Goal: Information Seeking & Learning: Learn about a topic

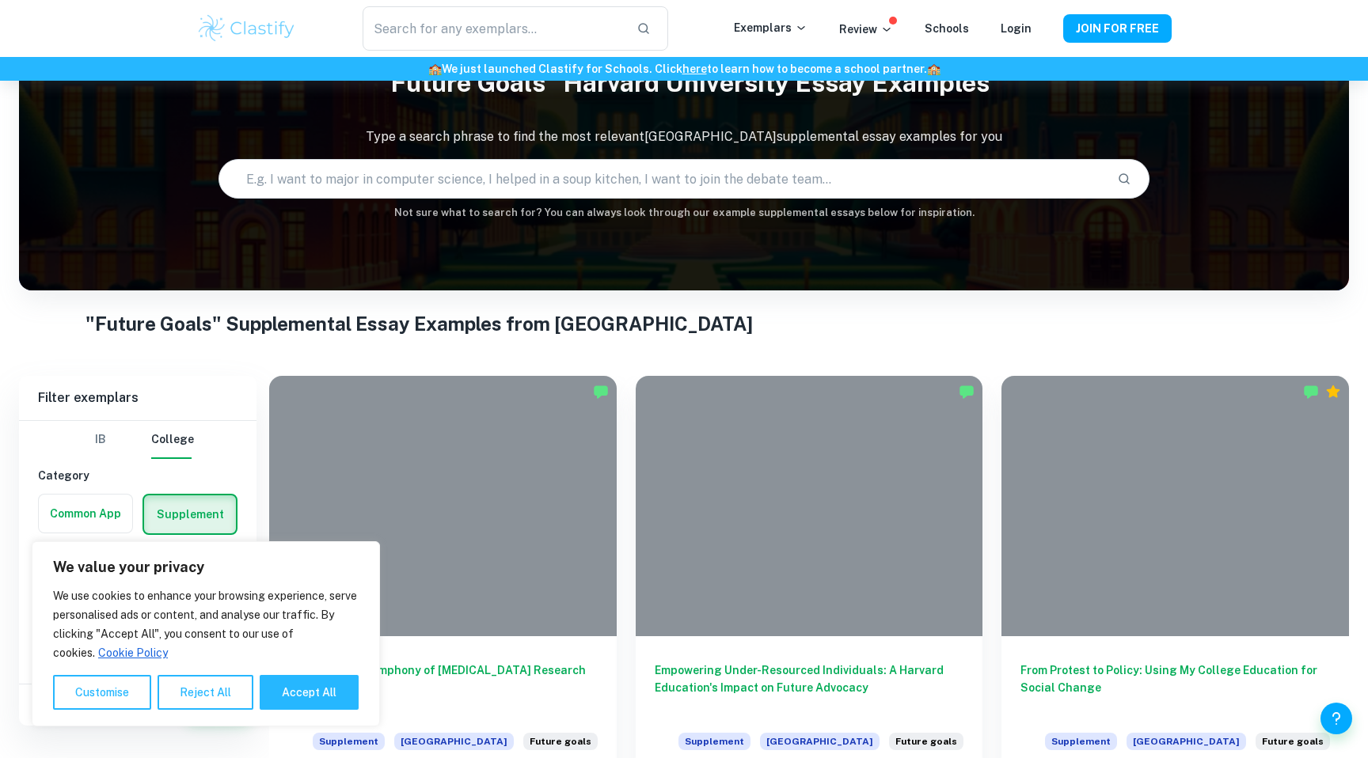
scroll to position [94, 0]
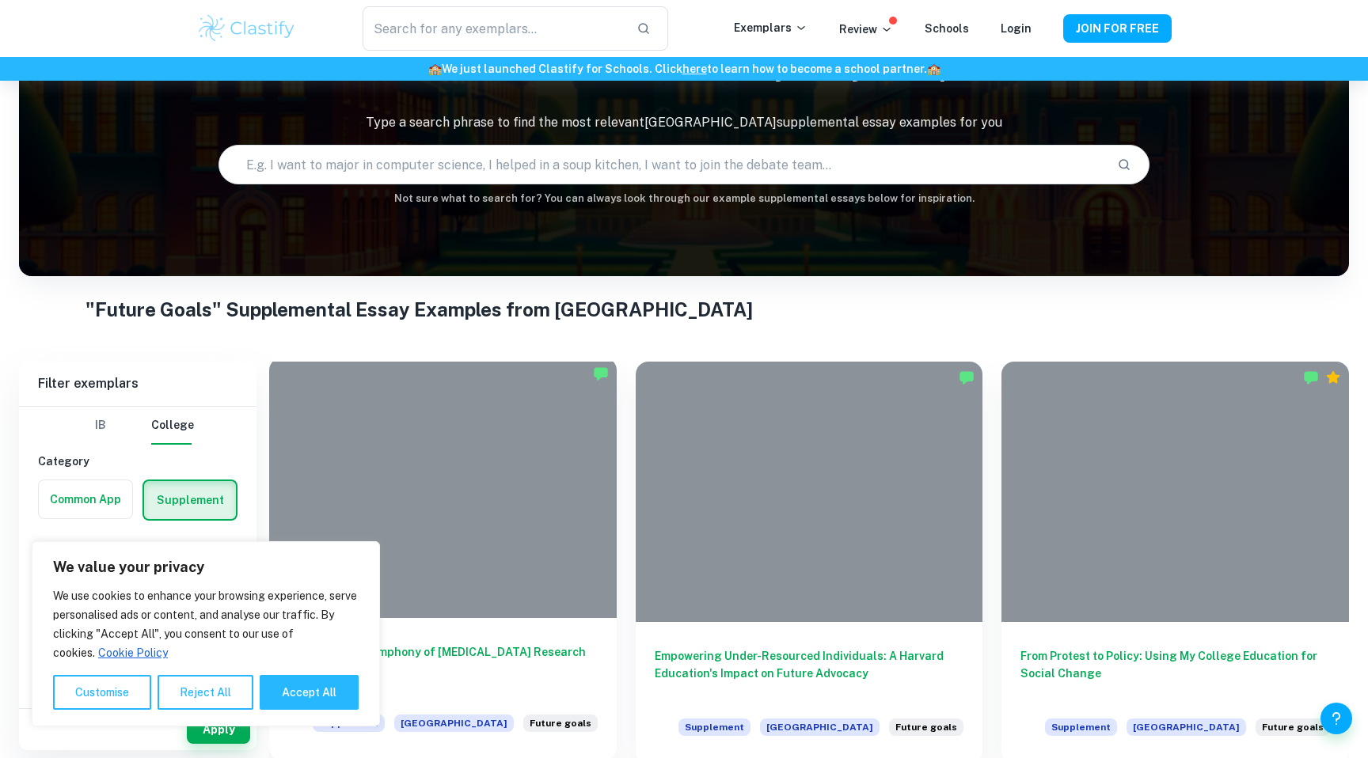
drag, startPoint x: 315, startPoint y: 701, endPoint x: 385, endPoint y: 513, distance: 200.1
click at [384, 513] on body "We value your privacy We use cookies to enhance your browsing experience, serve…" at bounding box center [684, 366] width 1368 height 758
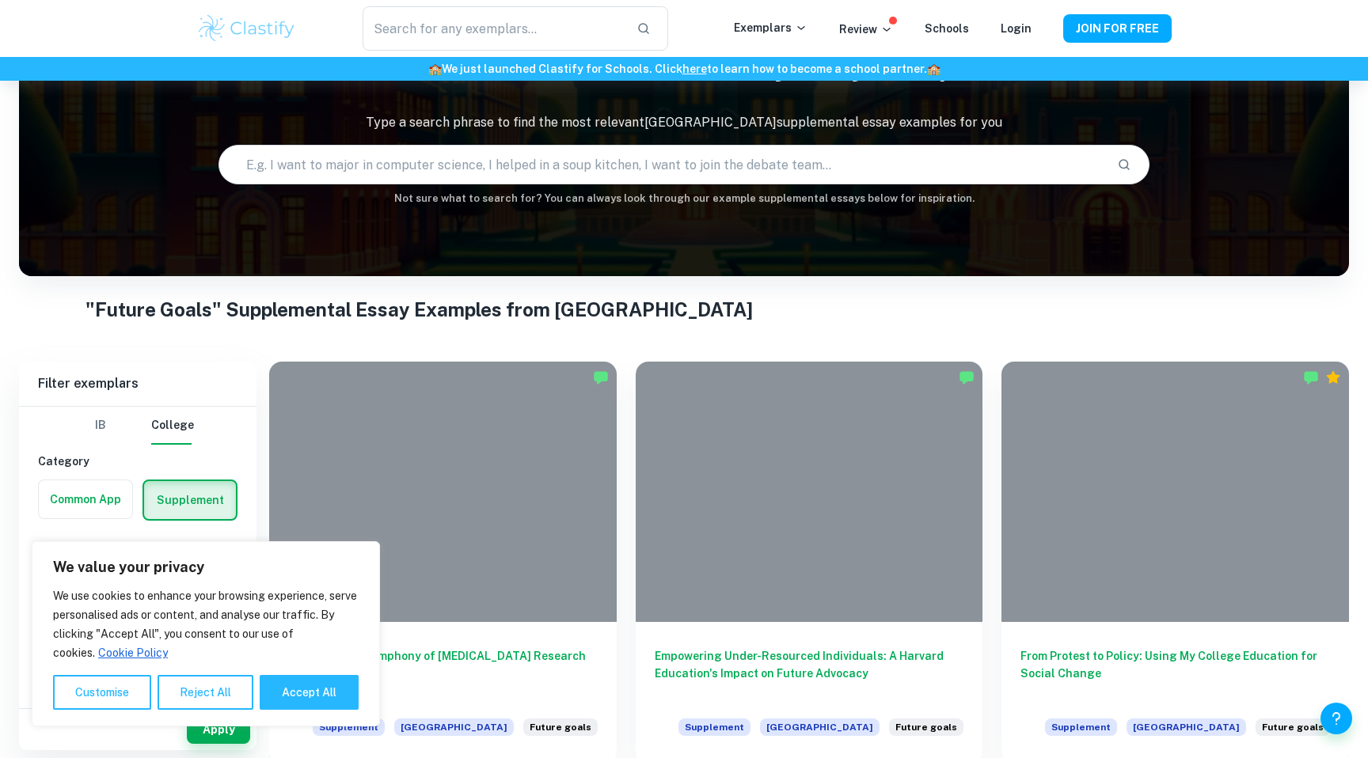
click at [233, 701] on button "Reject All" at bounding box center [206, 692] width 96 height 35
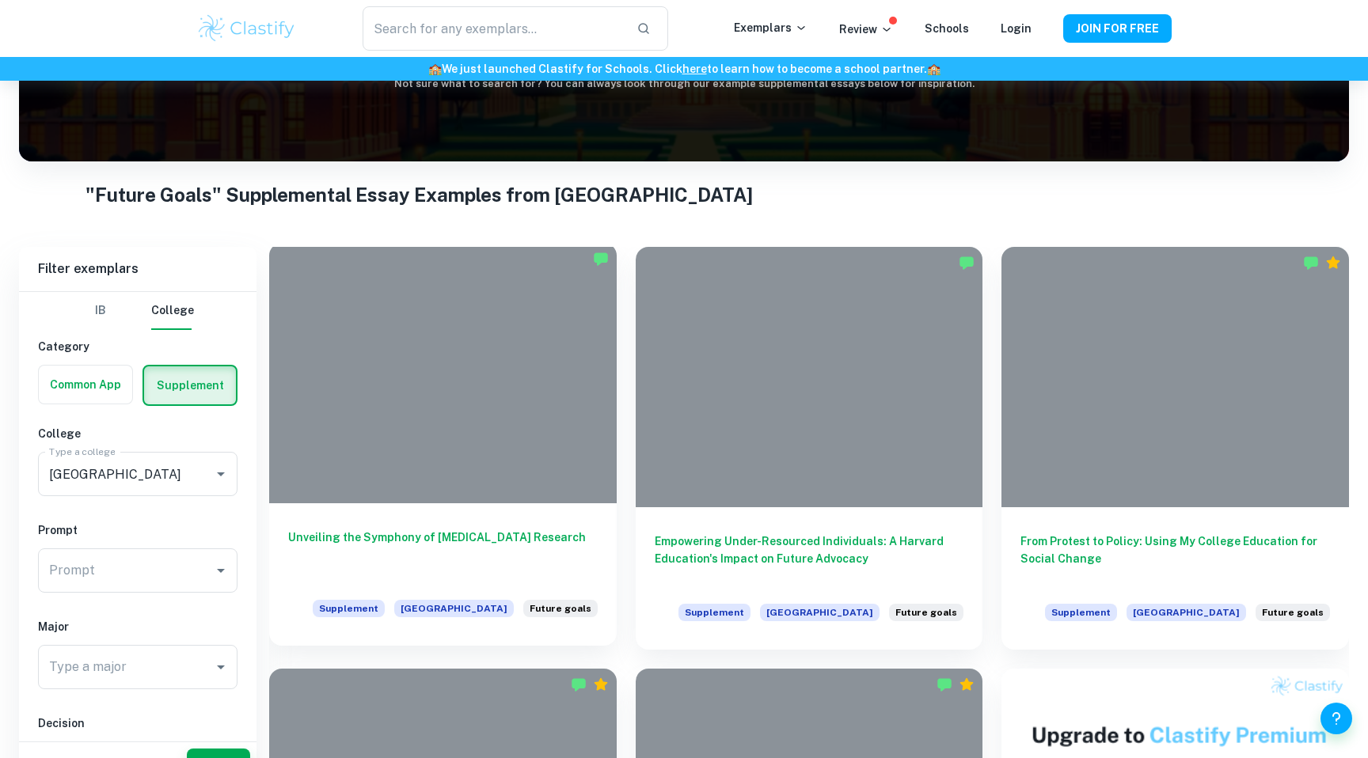
scroll to position [254, 0]
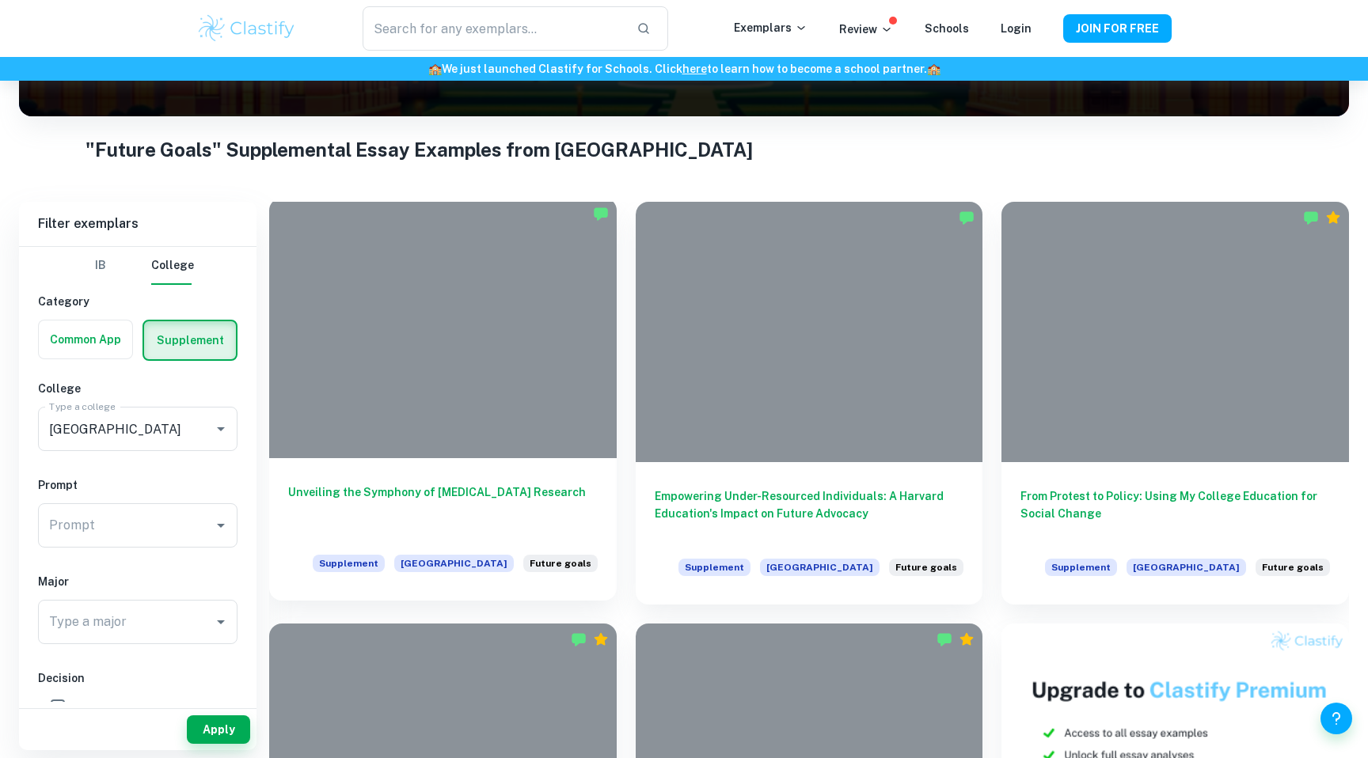
click at [467, 487] on h6 "Unveiling the Symphony of [MEDICAL_DATA] Research" at bounding box center [442, 510] width 309 height 52
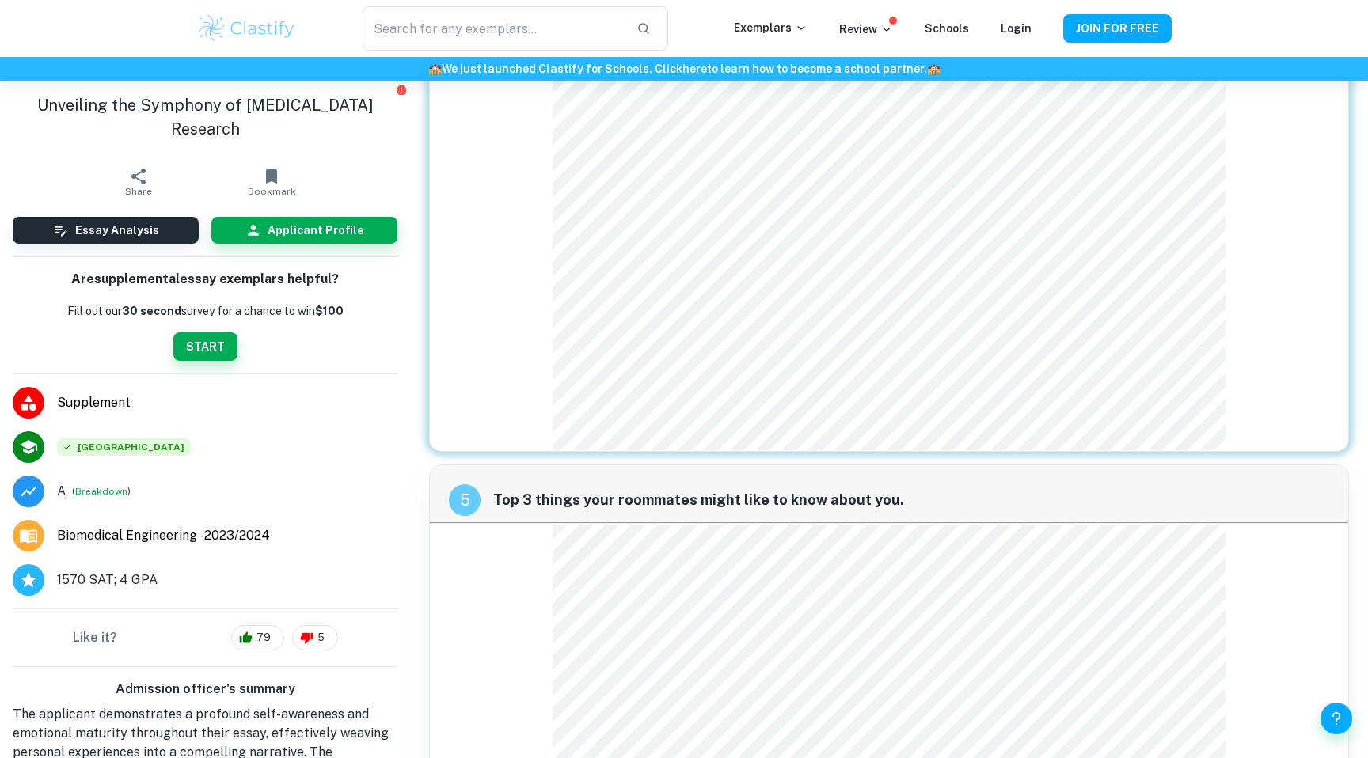
scroll to position [1843, 0]
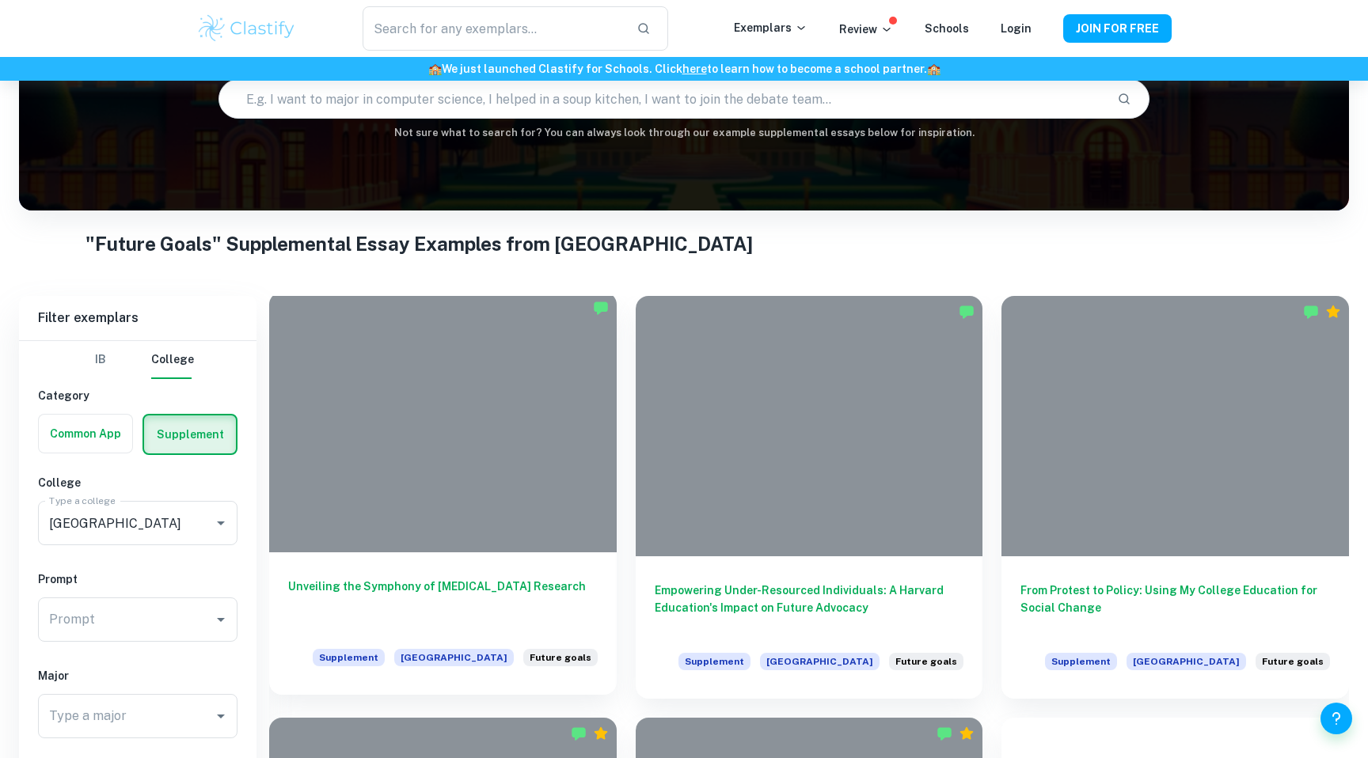
scroll to position [241, 0]
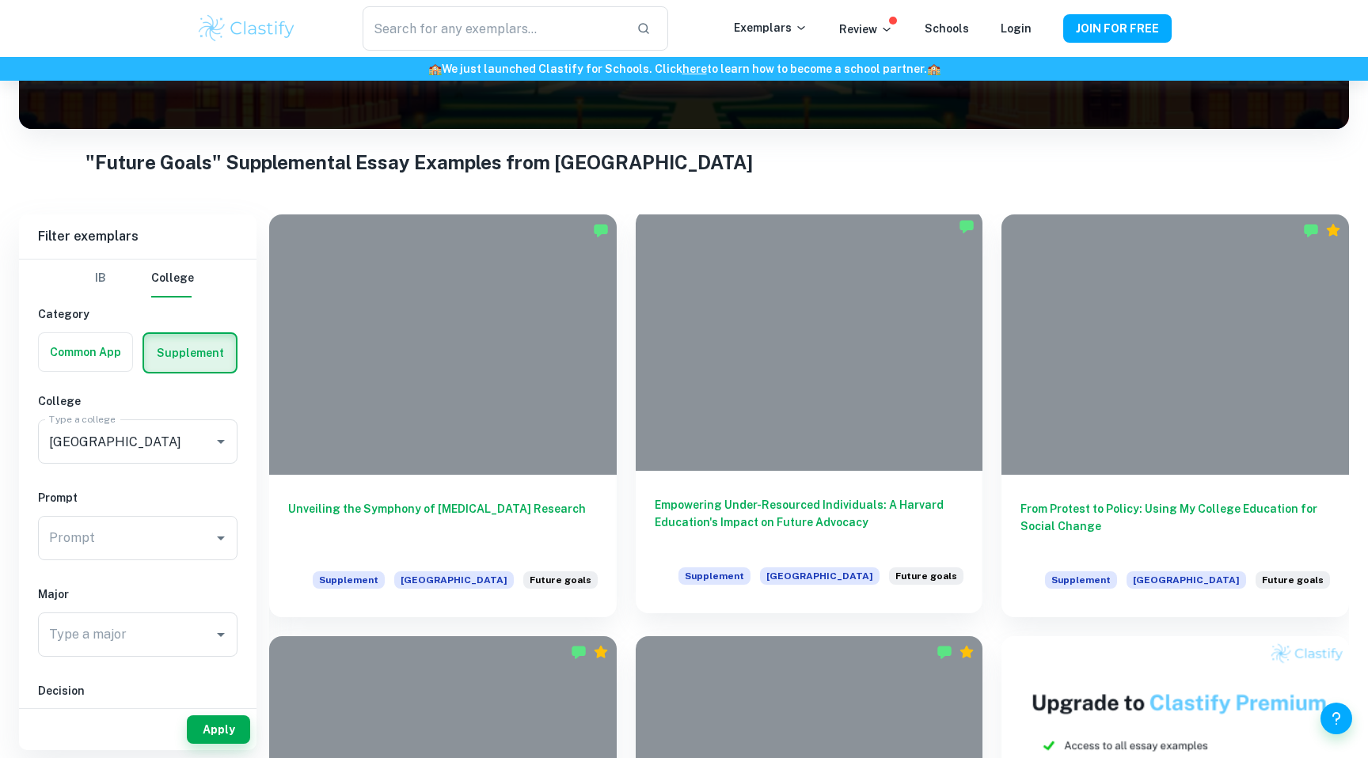
click at [750, 505] on h6 "Empowering Under-Resourced Individuals: A Harvard Education's Impact on Future …" at bounding box center [809, 522] width 309 height 52
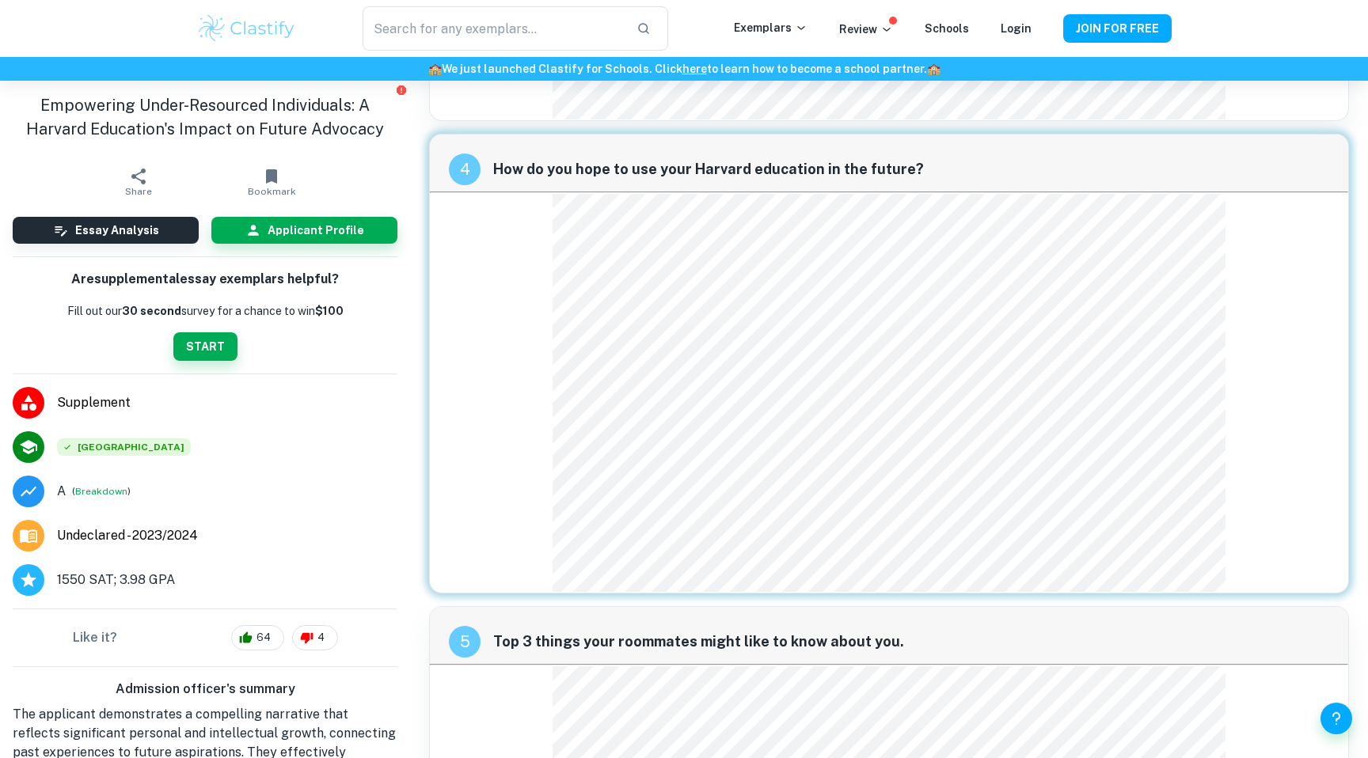
scroll to position [1517, 0]
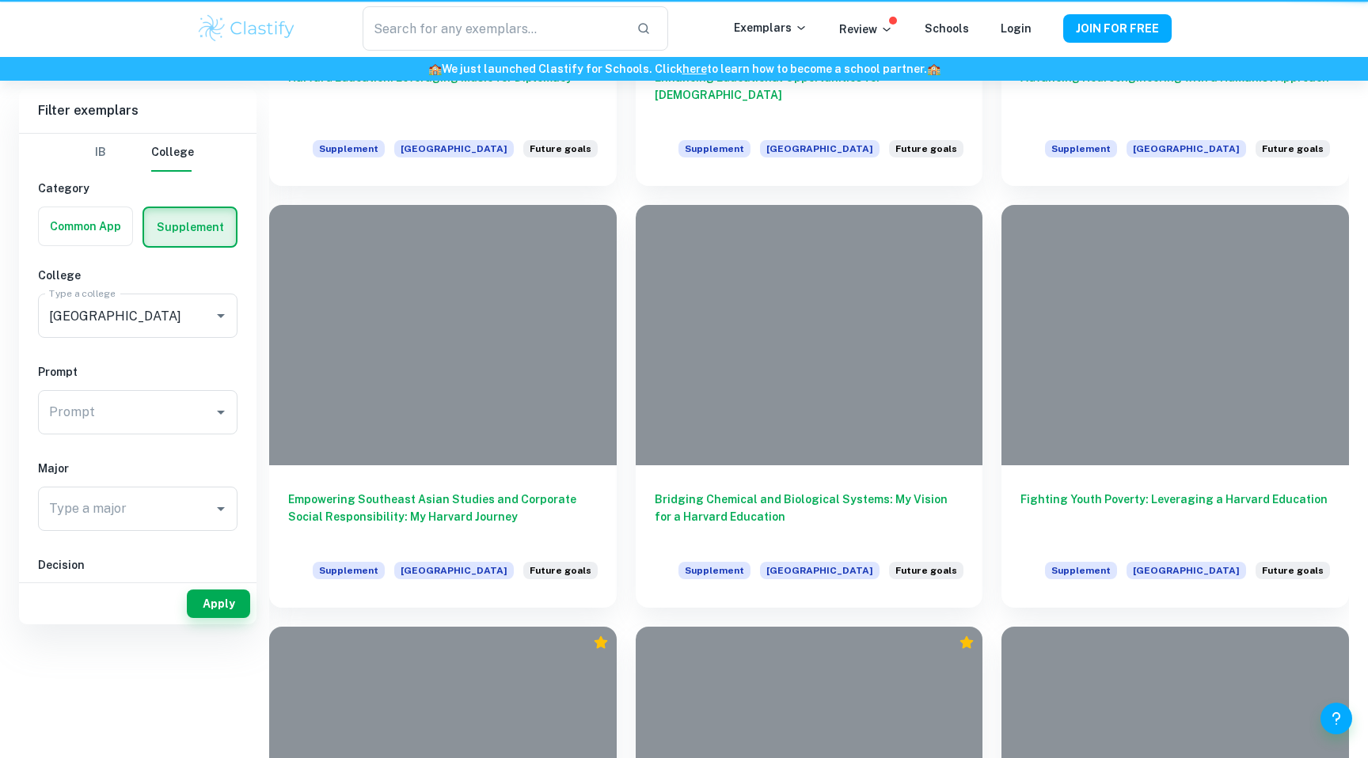
scroll to position [241, 0]
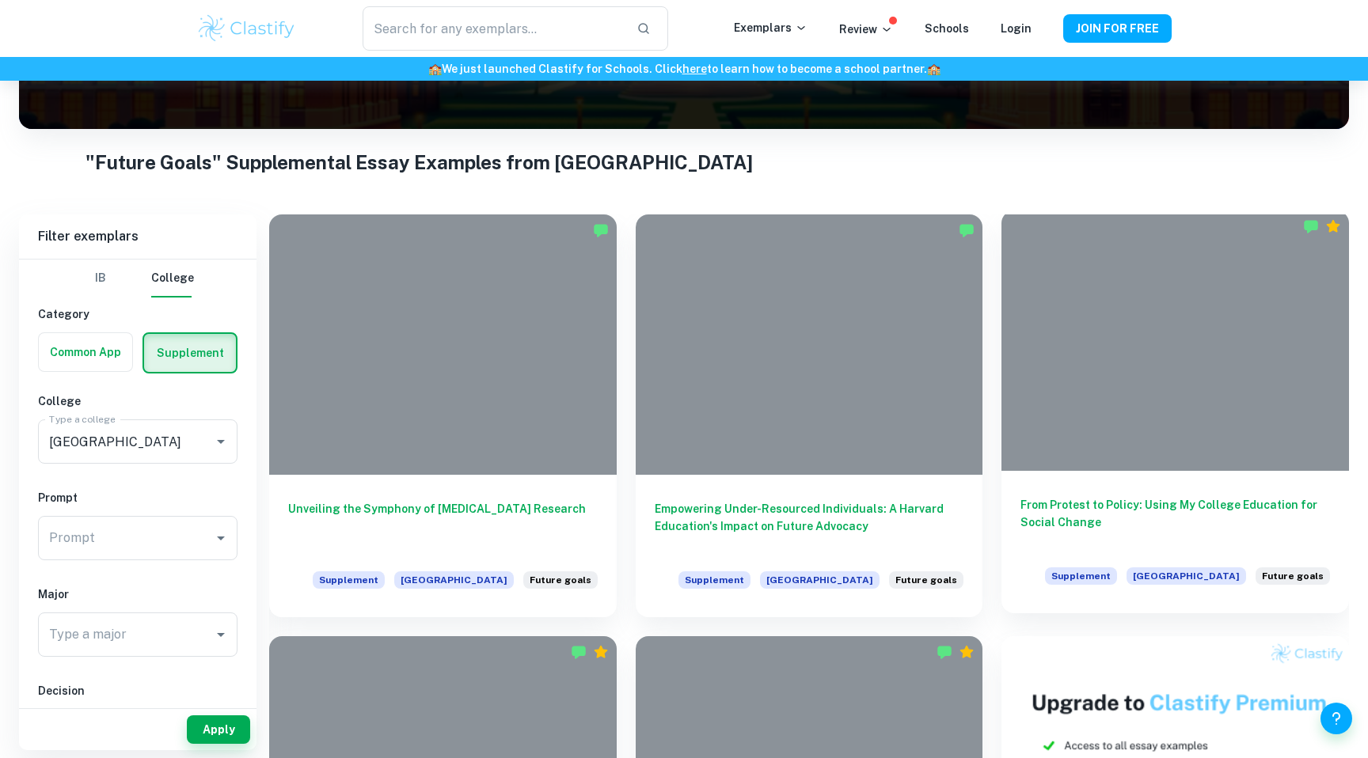
click at [1125, 533] on h6 "From Protest to Policy: Using My College Education for Social Change" at bounding box center [1174, 522] width 309 height 52
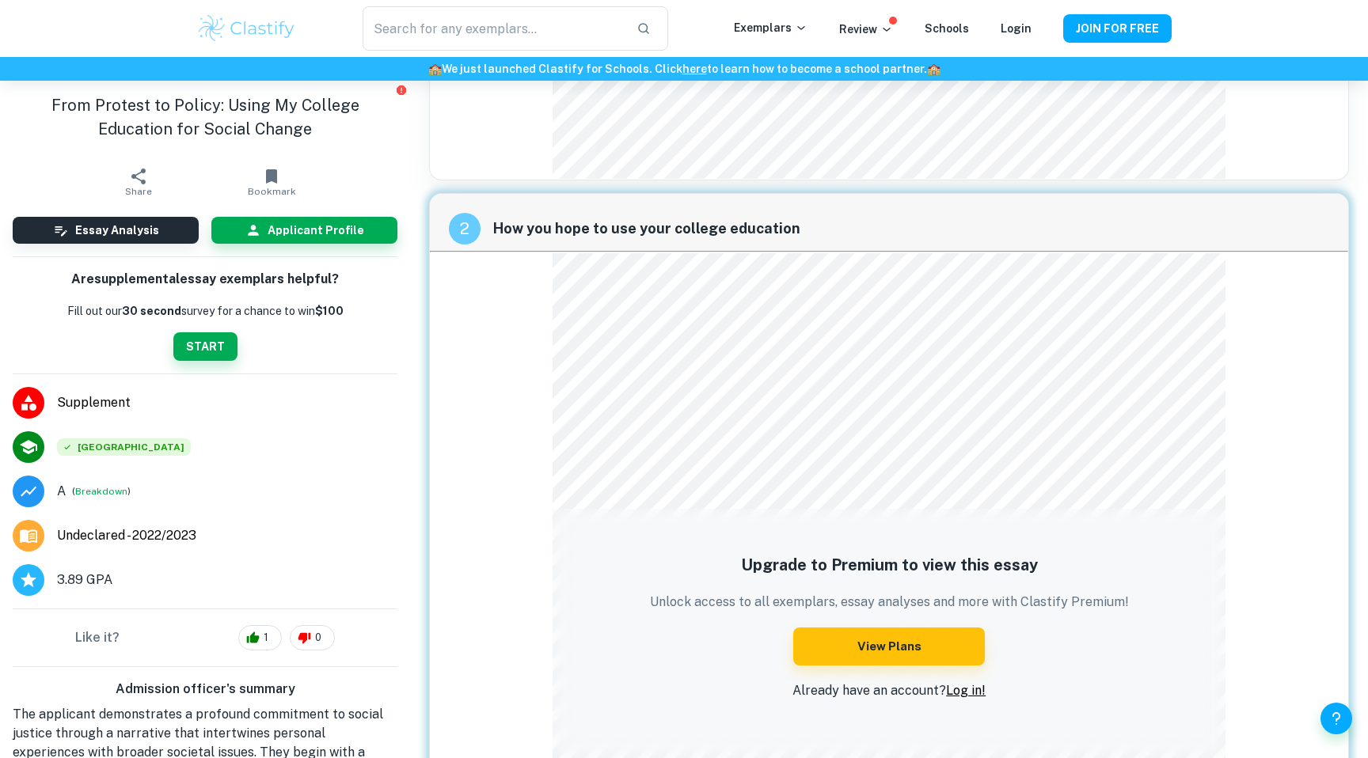
scroll to position [257, 0]
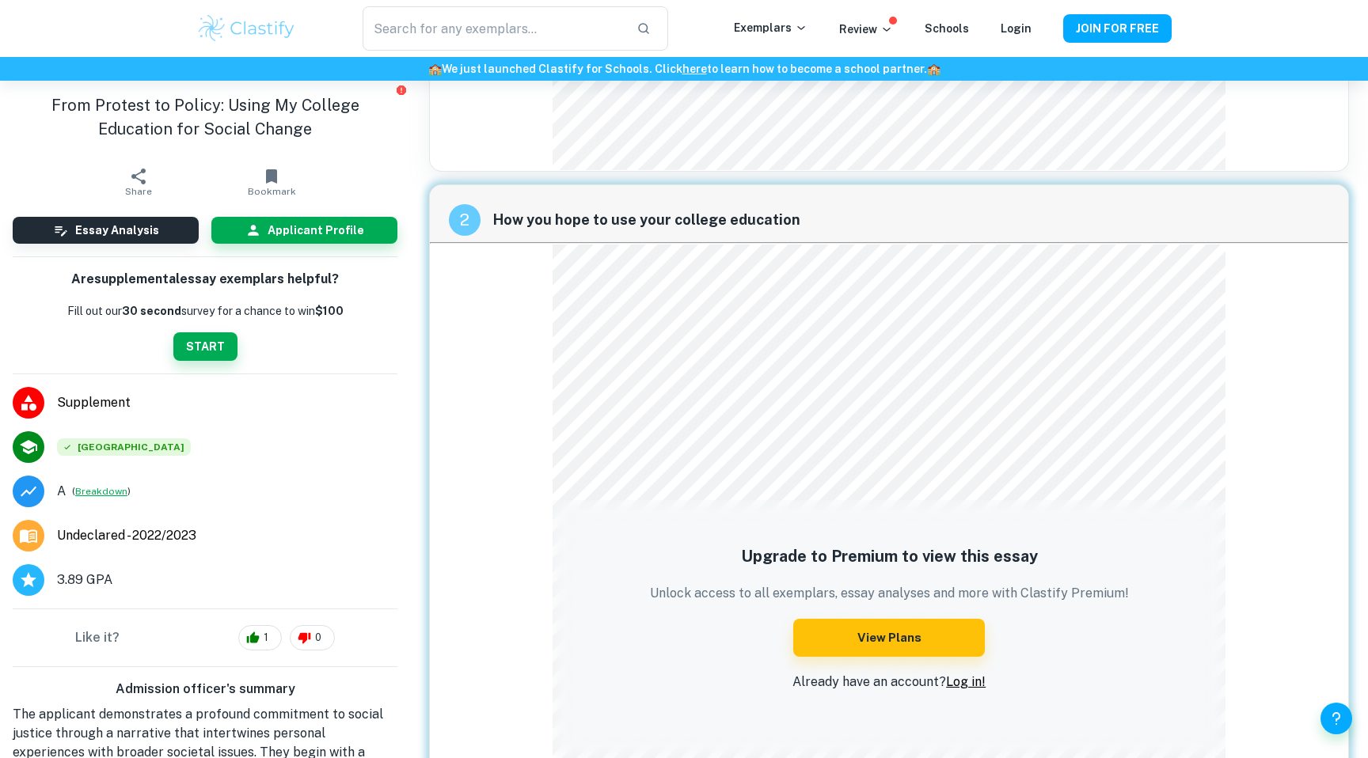
click at [92, 489] on button "Breakdown" at bounding box center [101, 491] width 52 height 14
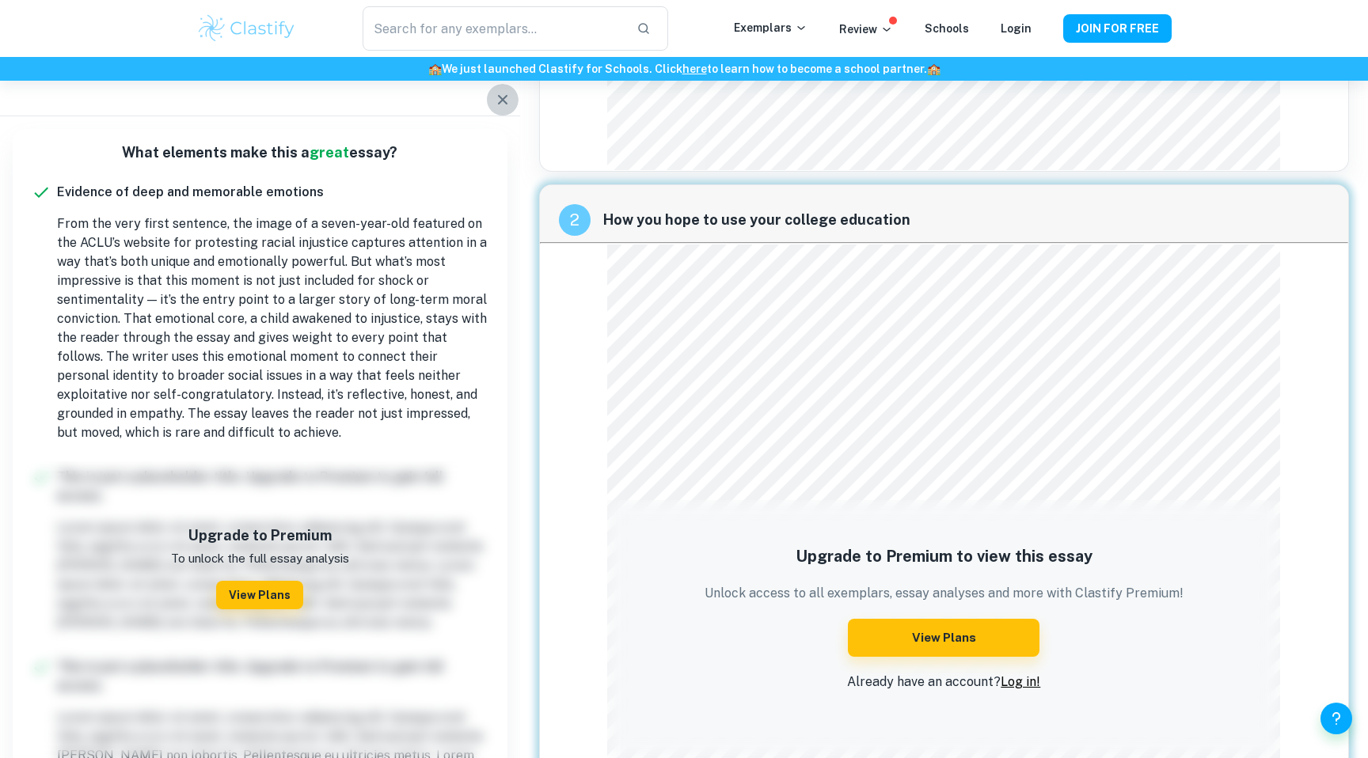
click at [504, 87] on button "button" at bounding box center [503, 100] width 32 height 32
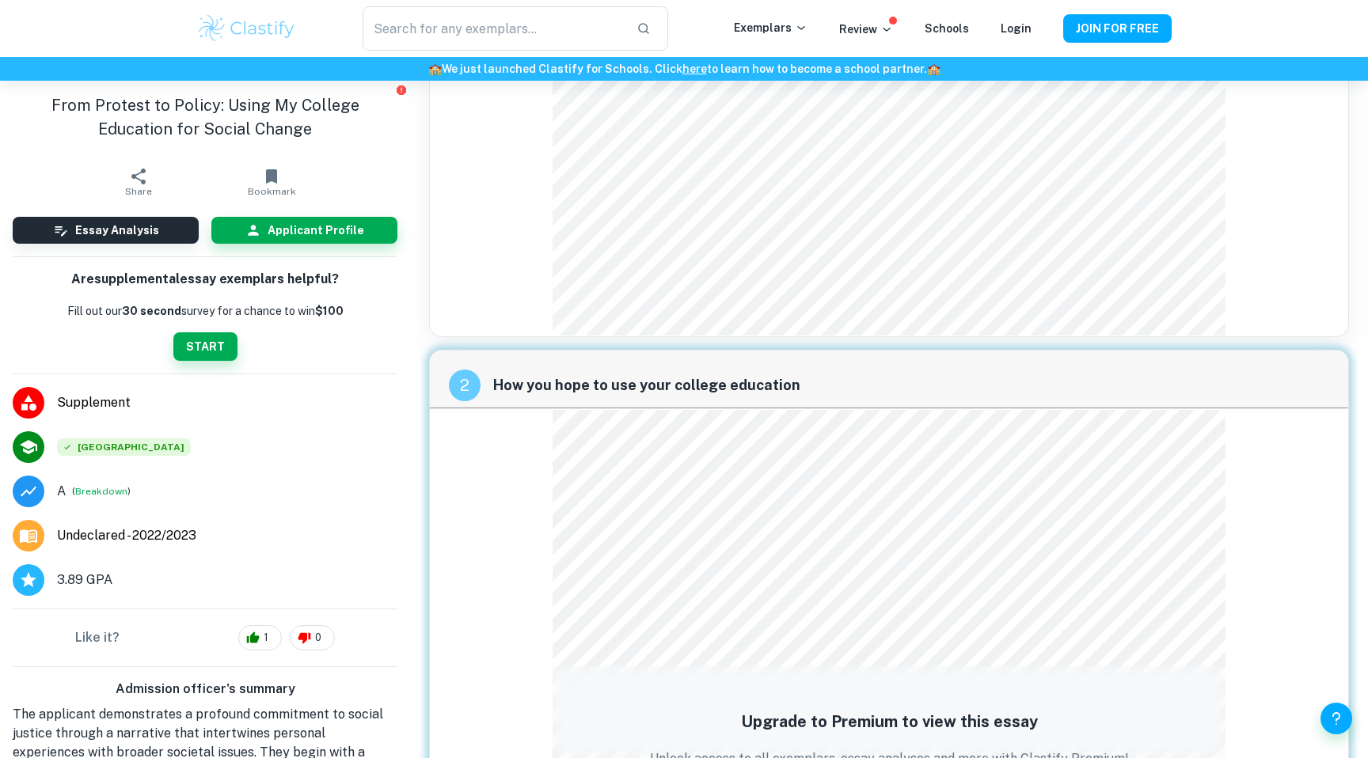
scroll to position [93, 0]
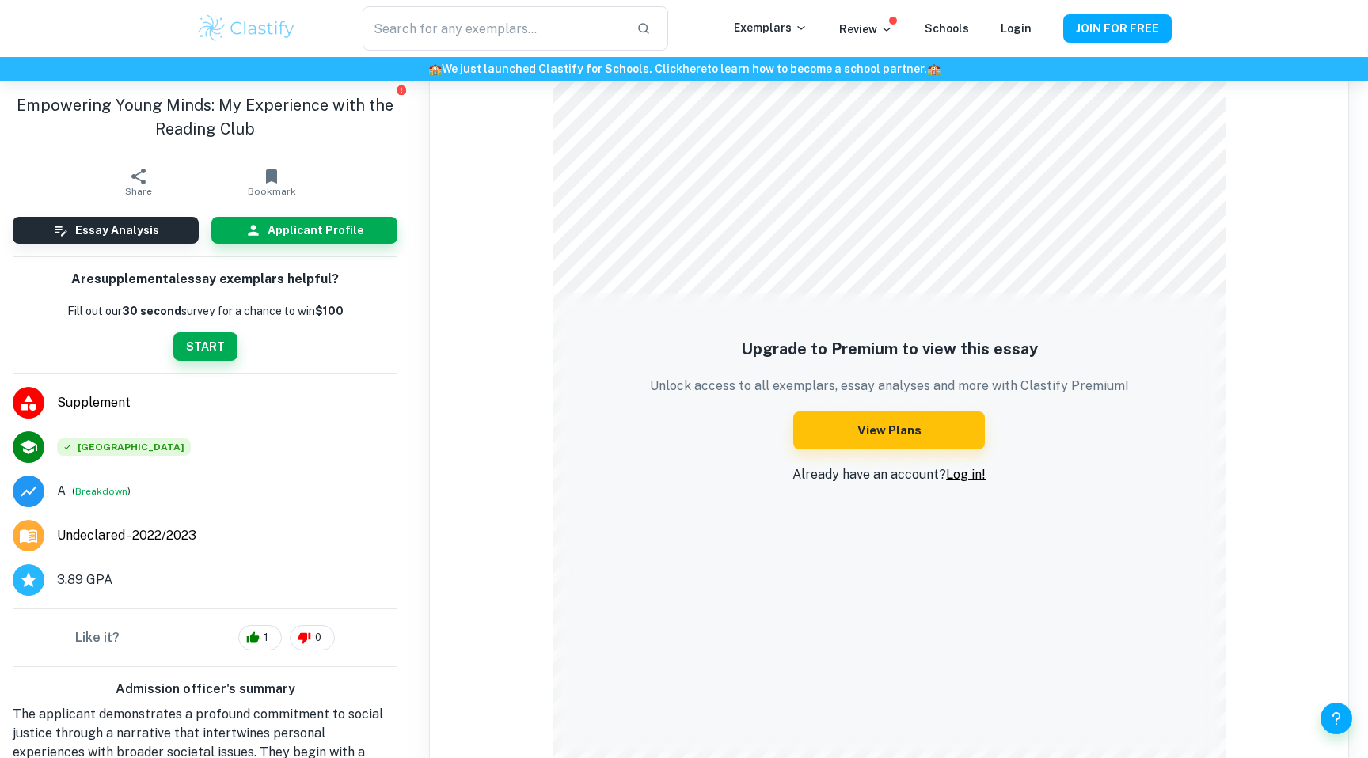
scroll to position [617, 0]
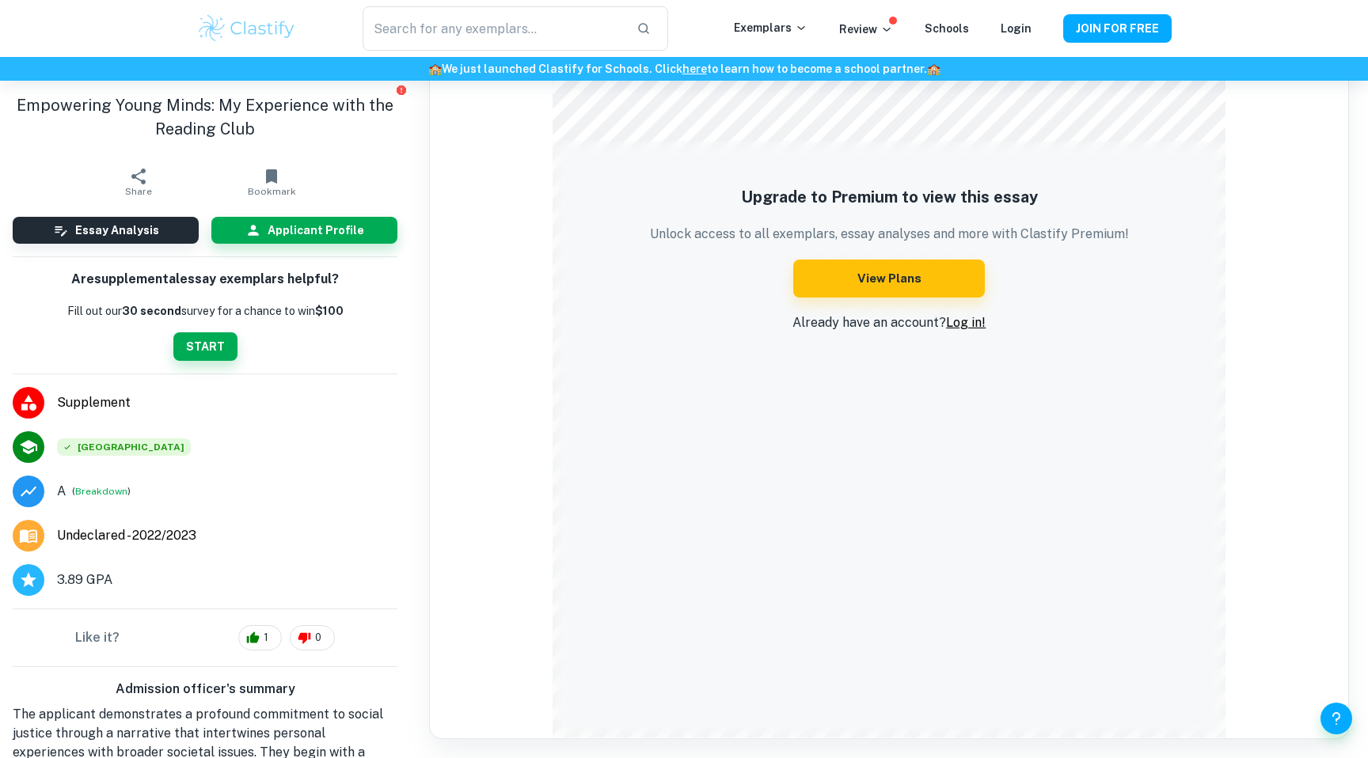
click at [954, 316] on link "Log in!" at bounding box center [966, 322] width 40 height 15
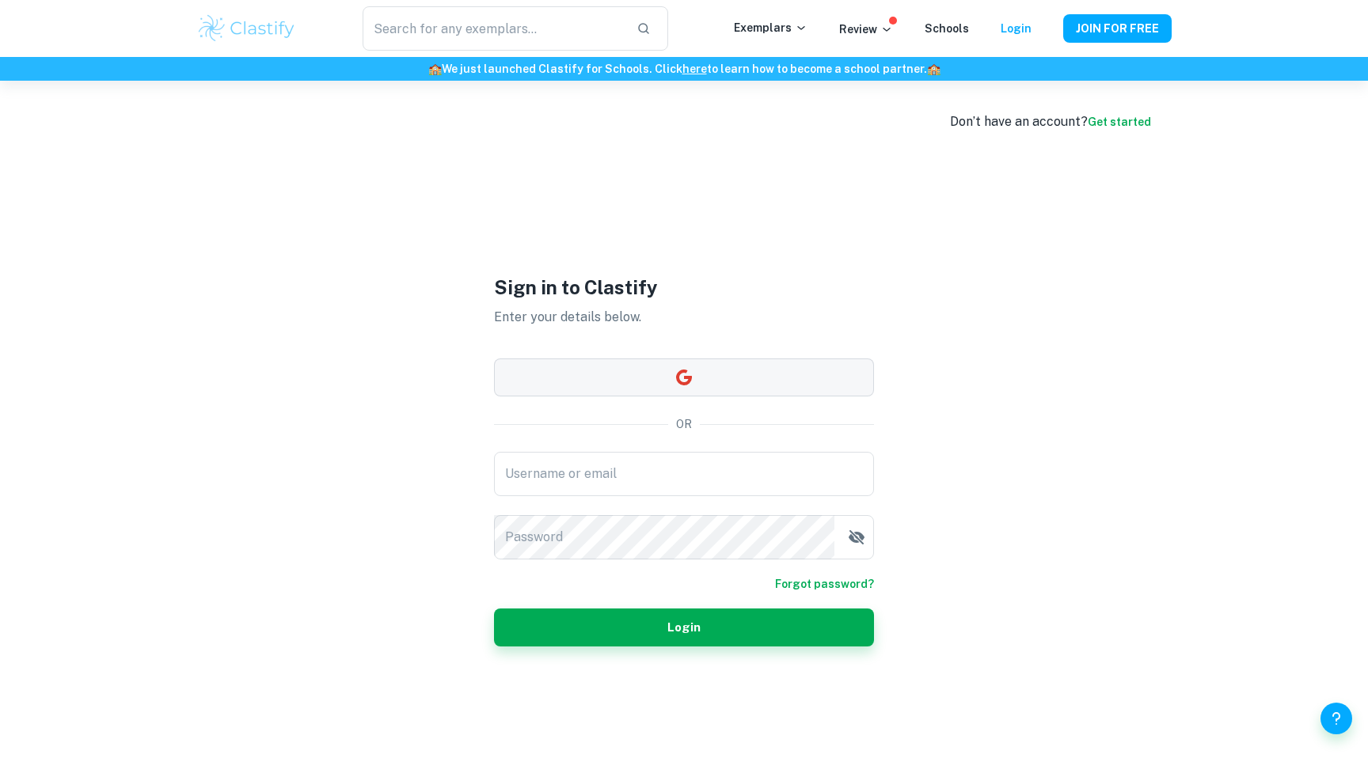
click at [659, 370] on button "button" at bounding box center [684, 378] width 380 height 38
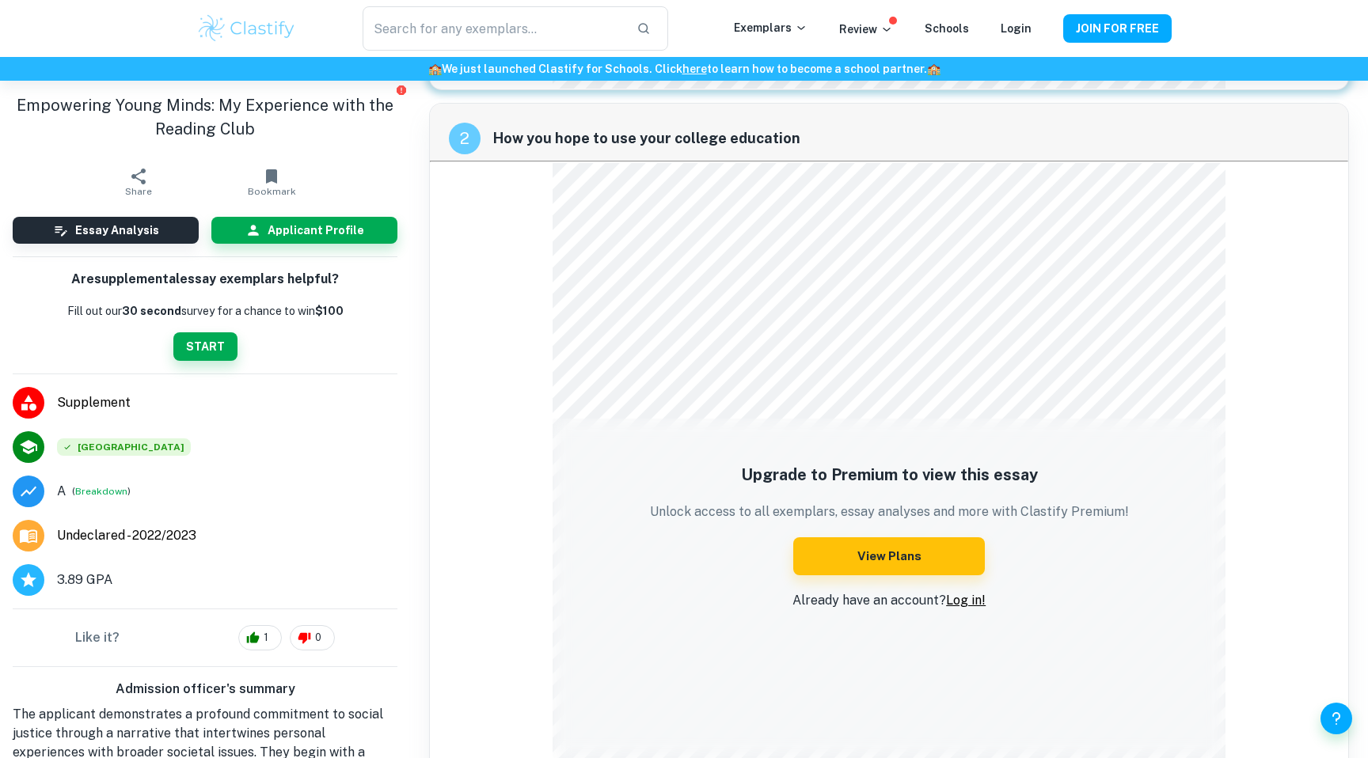
scroll to position [617, 0]
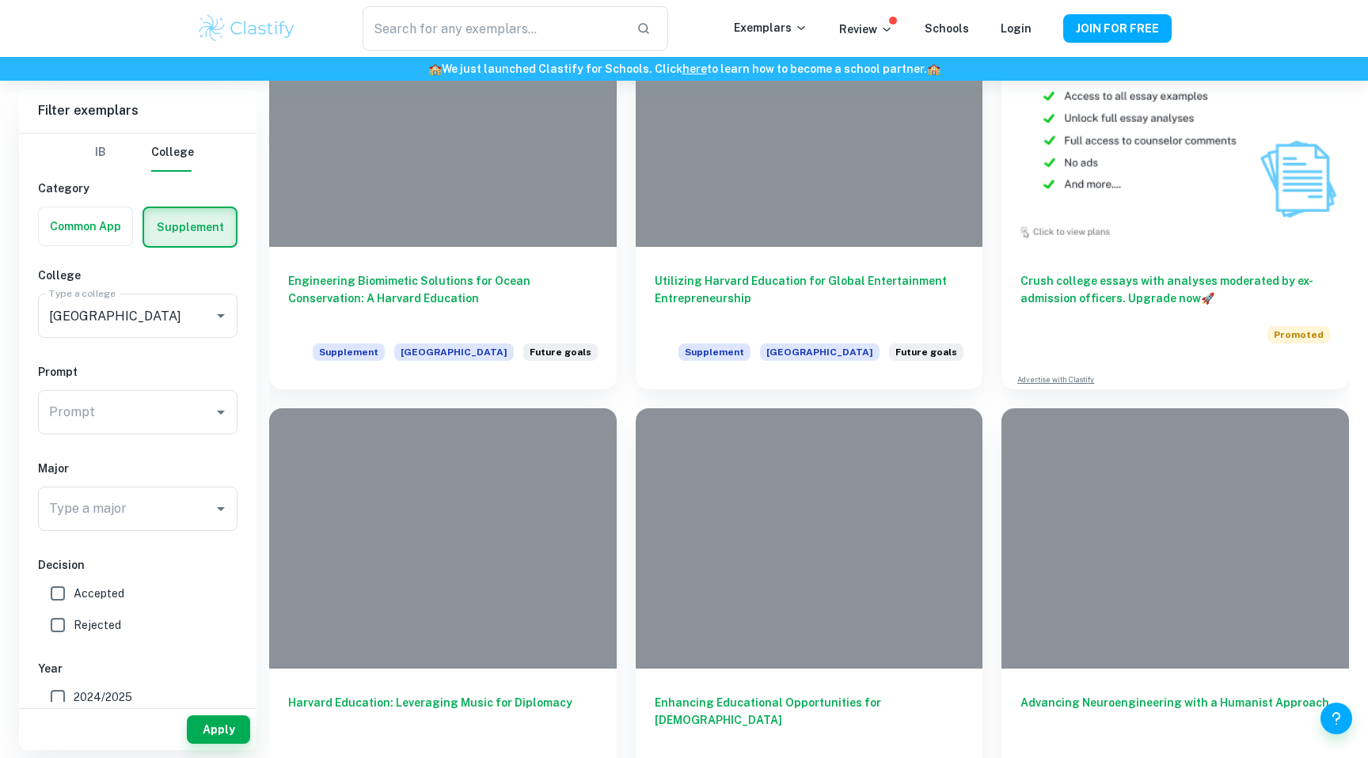
scroll to position [901, 0]
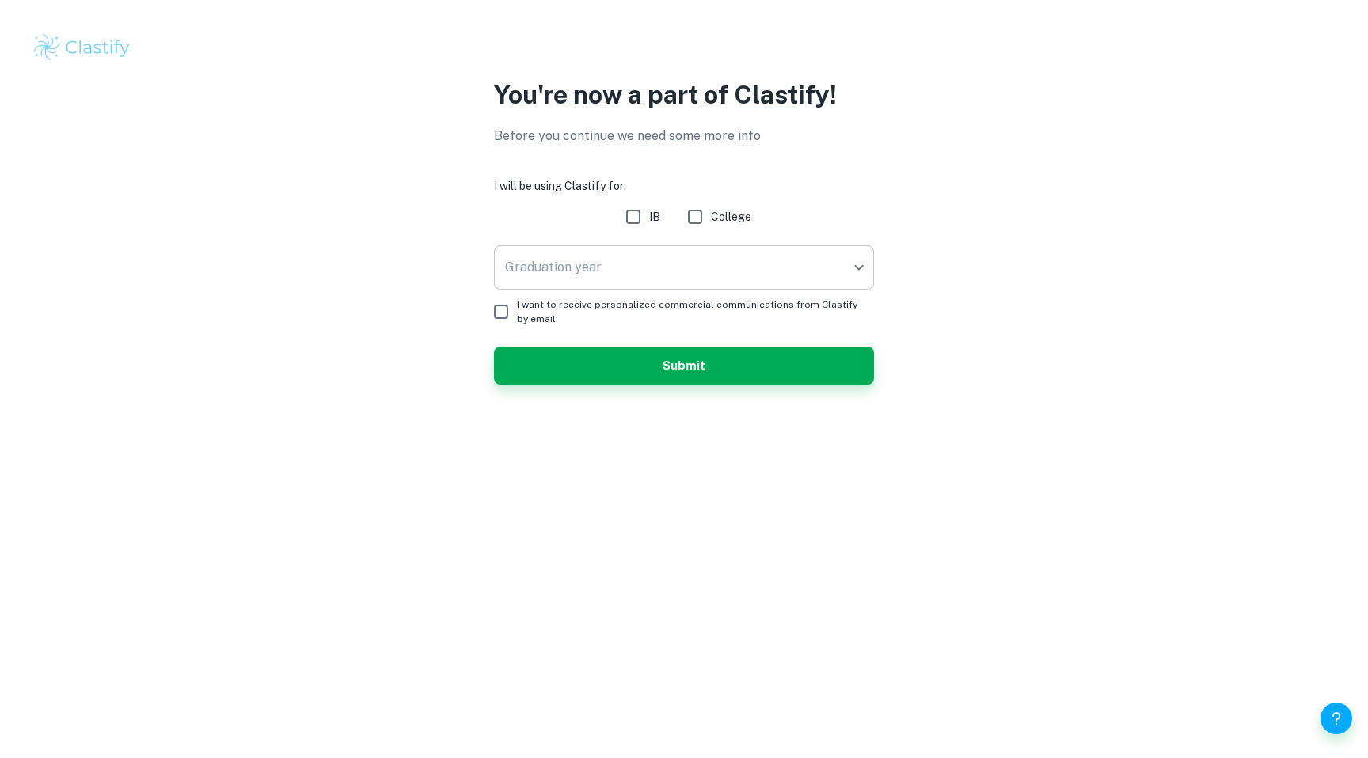
click at [610, 284] on body "We value your privacy We use cookies to enhance your browsing experience, serve…" at bounding box center [684, 379] width 1368 height 758
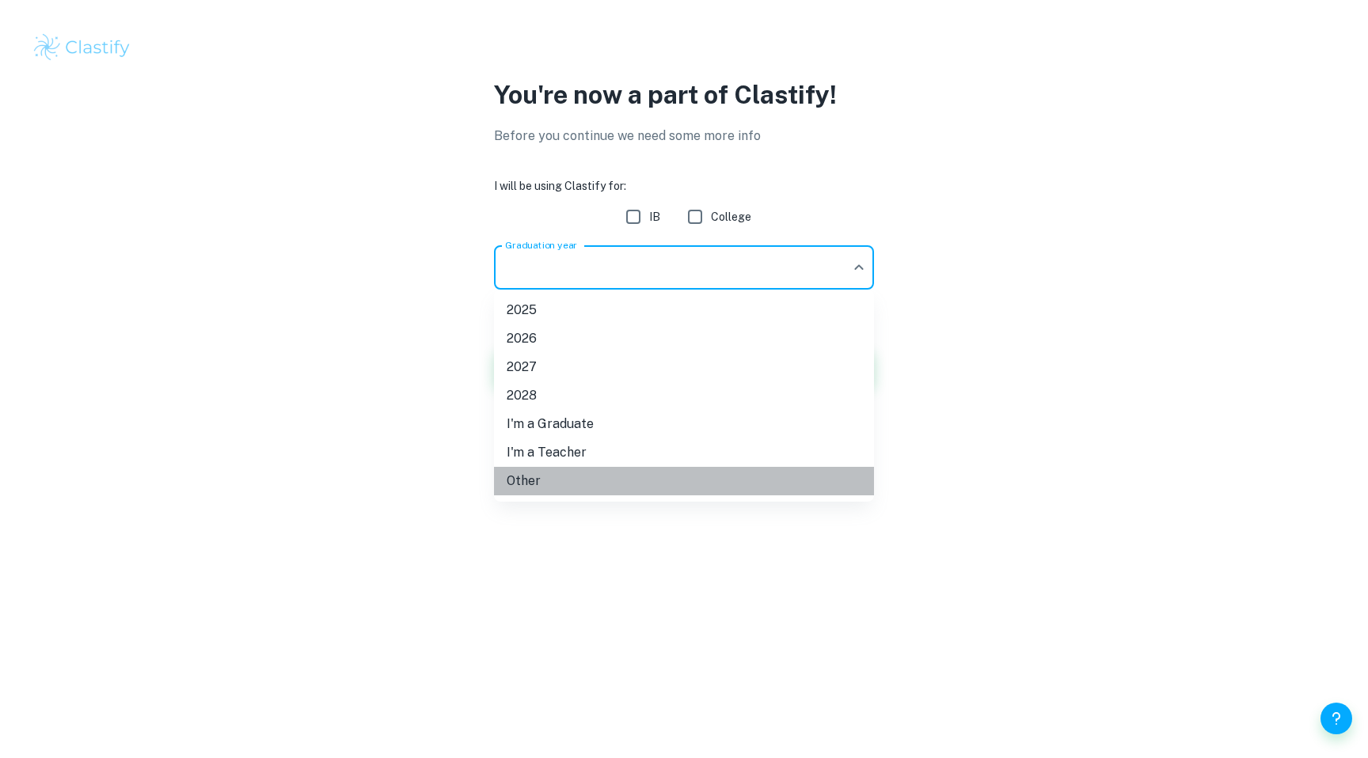
click at [553, 482] on li "Other" at bounding box center [684, 481] width 380 height 28
type input "Other"
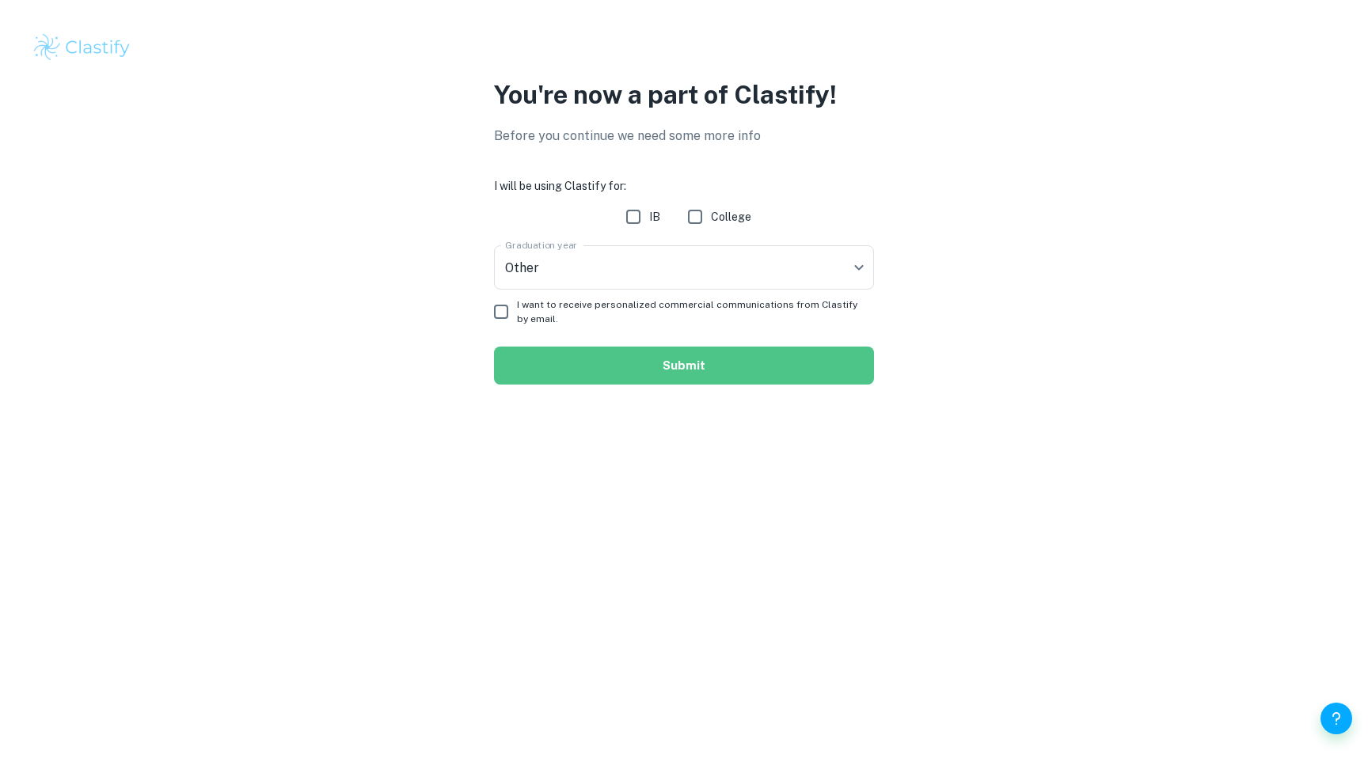
click at [674, 373] on button "Submit" at bounding box center [684, 366] width 380 height 38
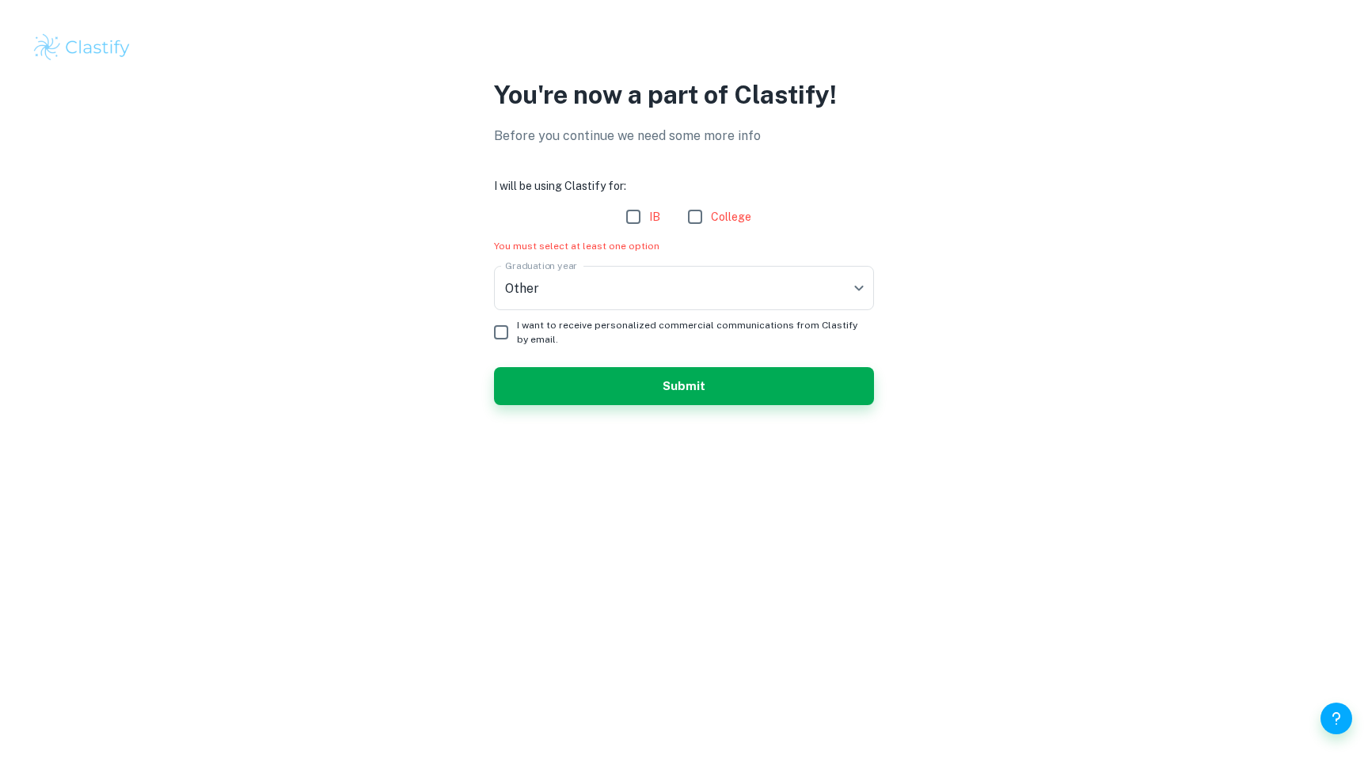
click at [639, 354] on form "I will be using Clastify for: IB College You must select at least one option Gr…" at bounding box center [684, 291] width 380 height 228
click at [630, 361] on form "I will be using Clastify for: IB College You must select at least one option Gr…" at bounding box center [684, 291] width 380 height 228
click at [630, 374] on button "Submit" at bounding box center [684, 386] width 380 height 38
click at [533, 316] on div "Graduation year Other Other Graduation year" at bounding box center [684, 291] width 380 height 51
click at [541, 288] on body "We value your privacy We use cookies to enhance your browsing experience, serve…" at bounding box center [684, 379] width 1368 height 758
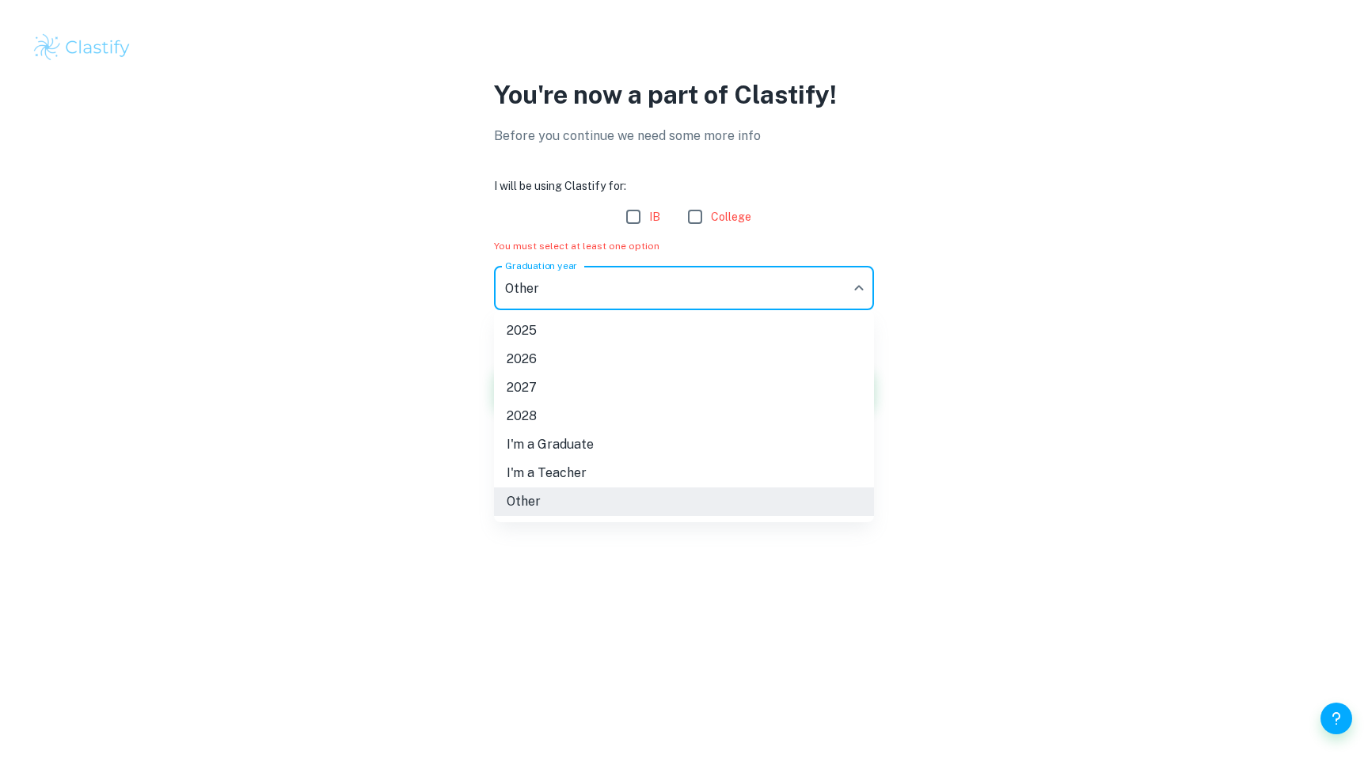
click at [541, 288] on div at bounding box center [684, 379] width 1368 height 758
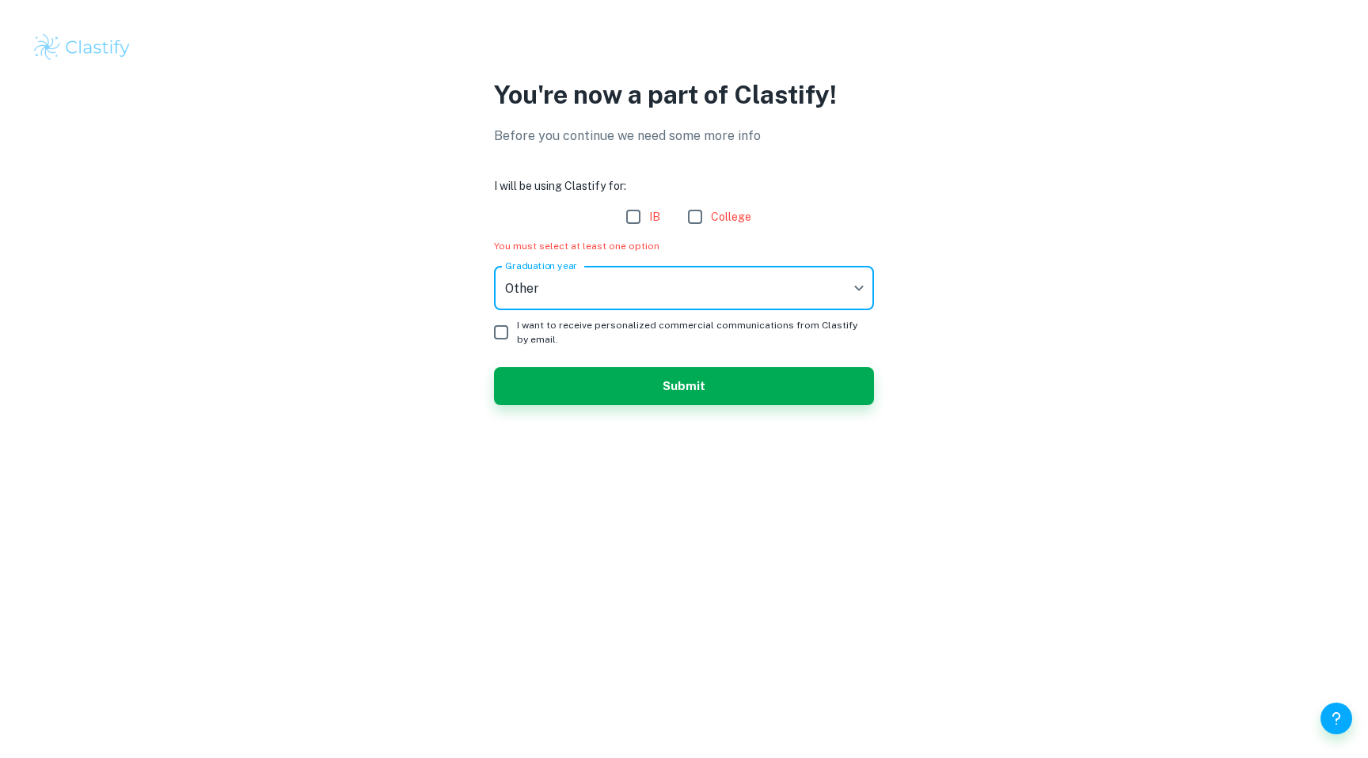
click at [540, 294] on body "We value your privacy We use cookies to enhance your browsing experience, serve…" at bounding box center [684, 379] width 1368 height 758
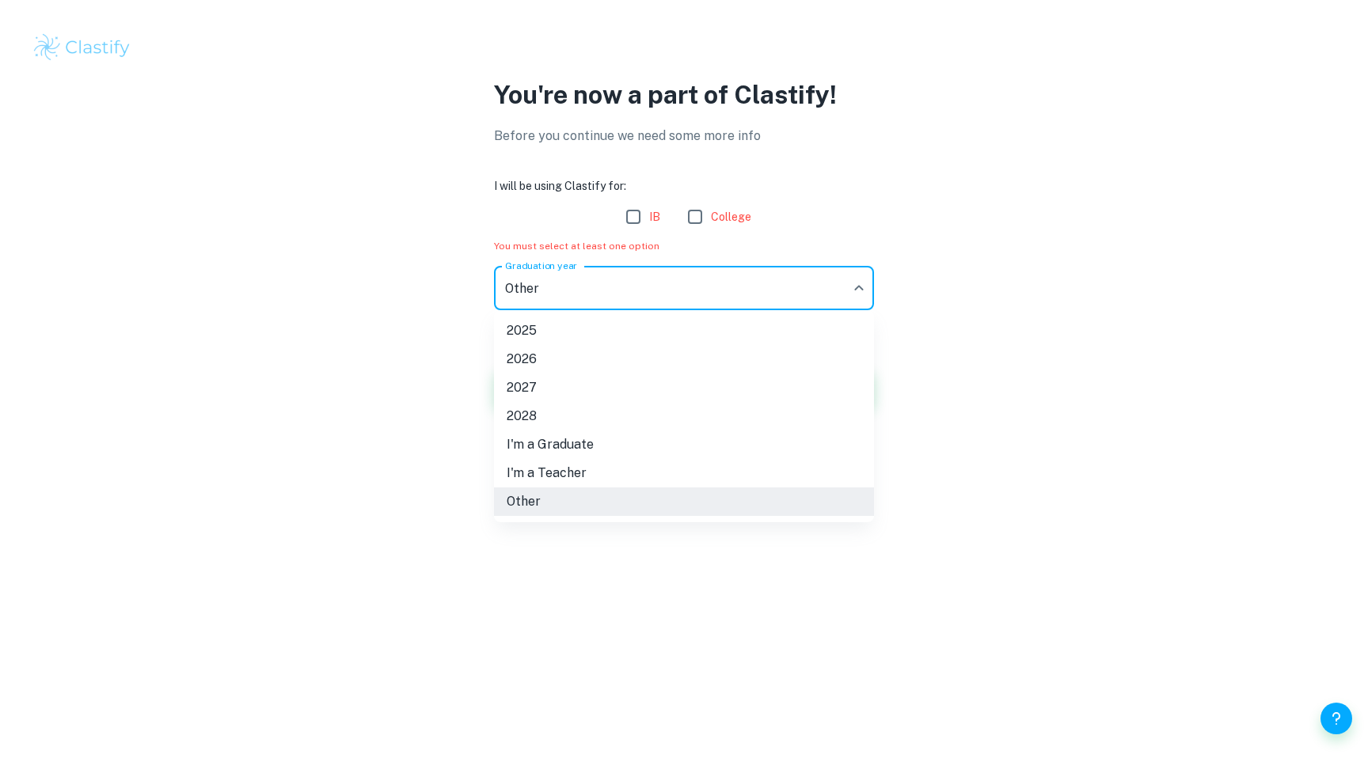
click at [540, 294] on div at bounding box center [684, 379] width 1368 height 758
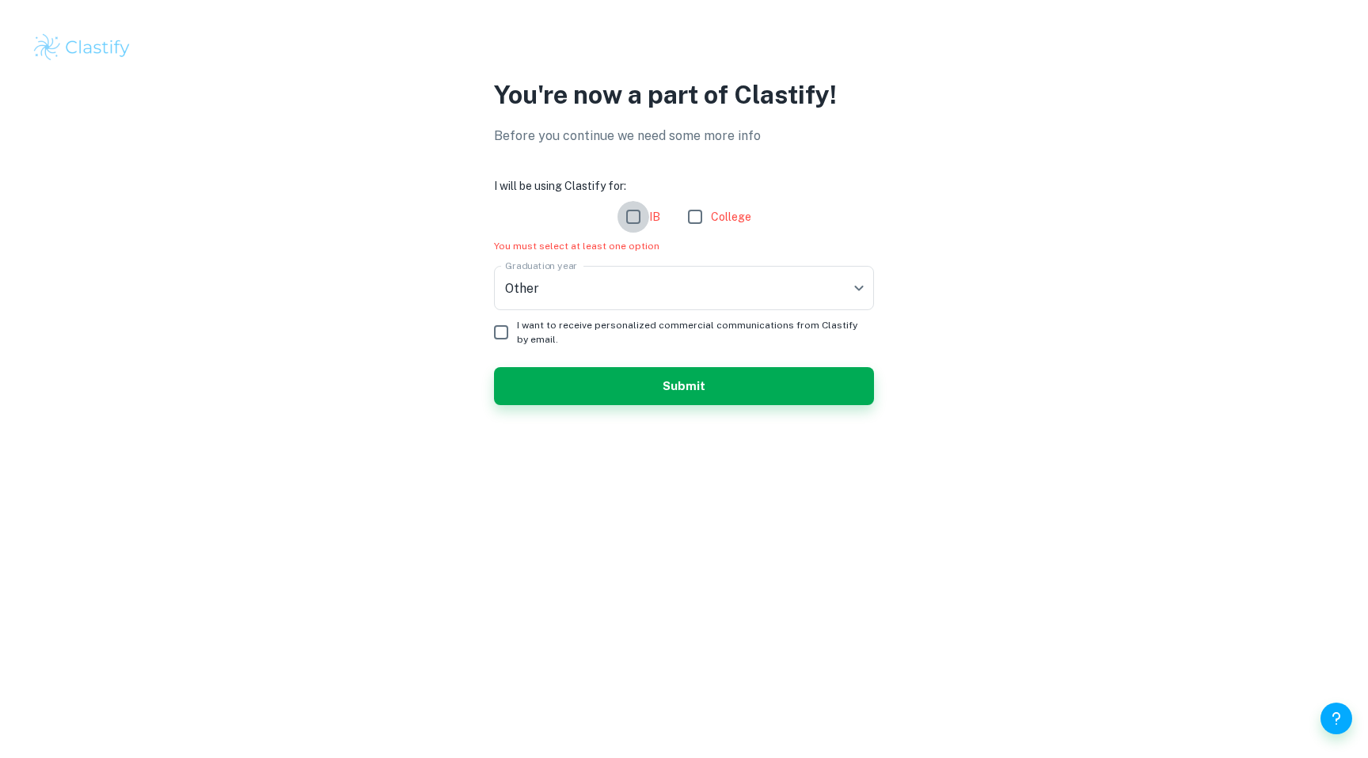
click at [631, 211] on input "IB" at bounding box center [633, 217] width 32 height 32
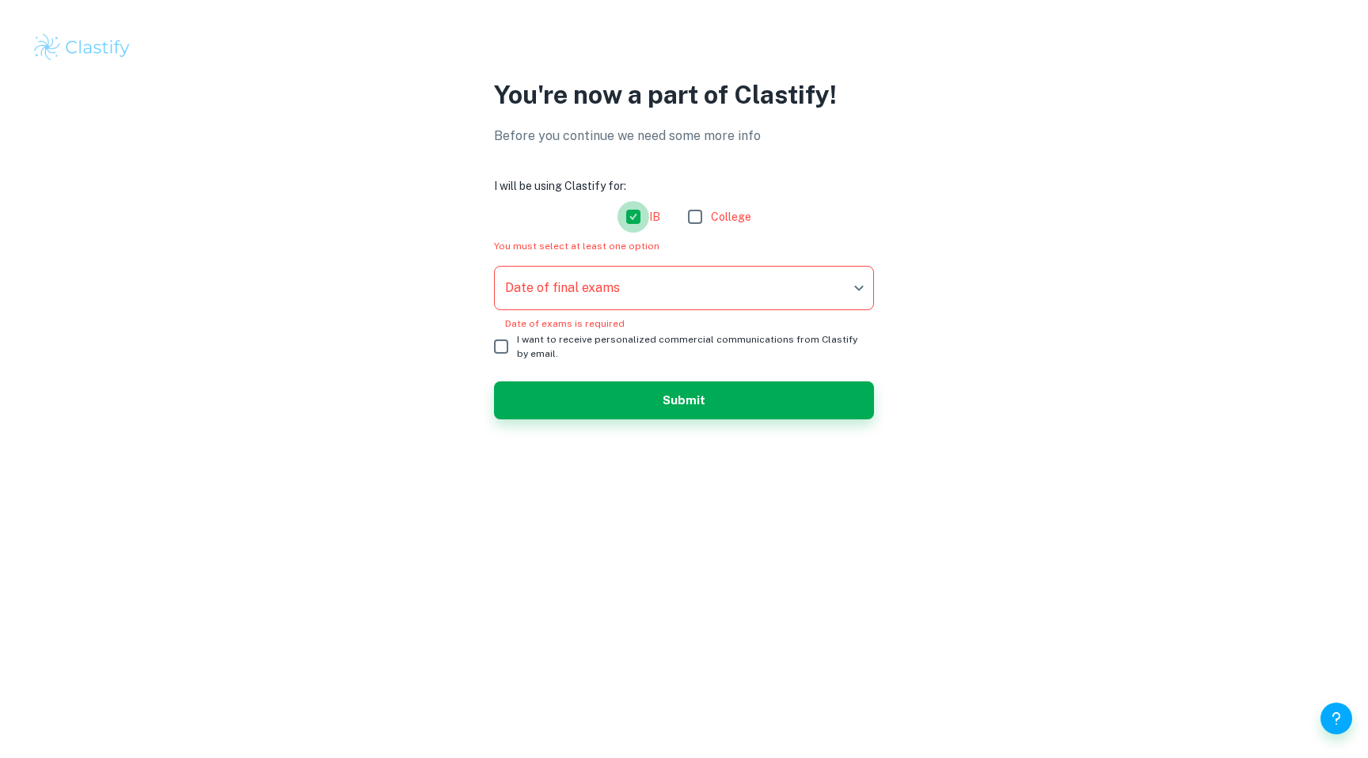
click at [620, 220] on input "IB" at bounding box center [633, 217] width 32 height 32
checkbox input "false"
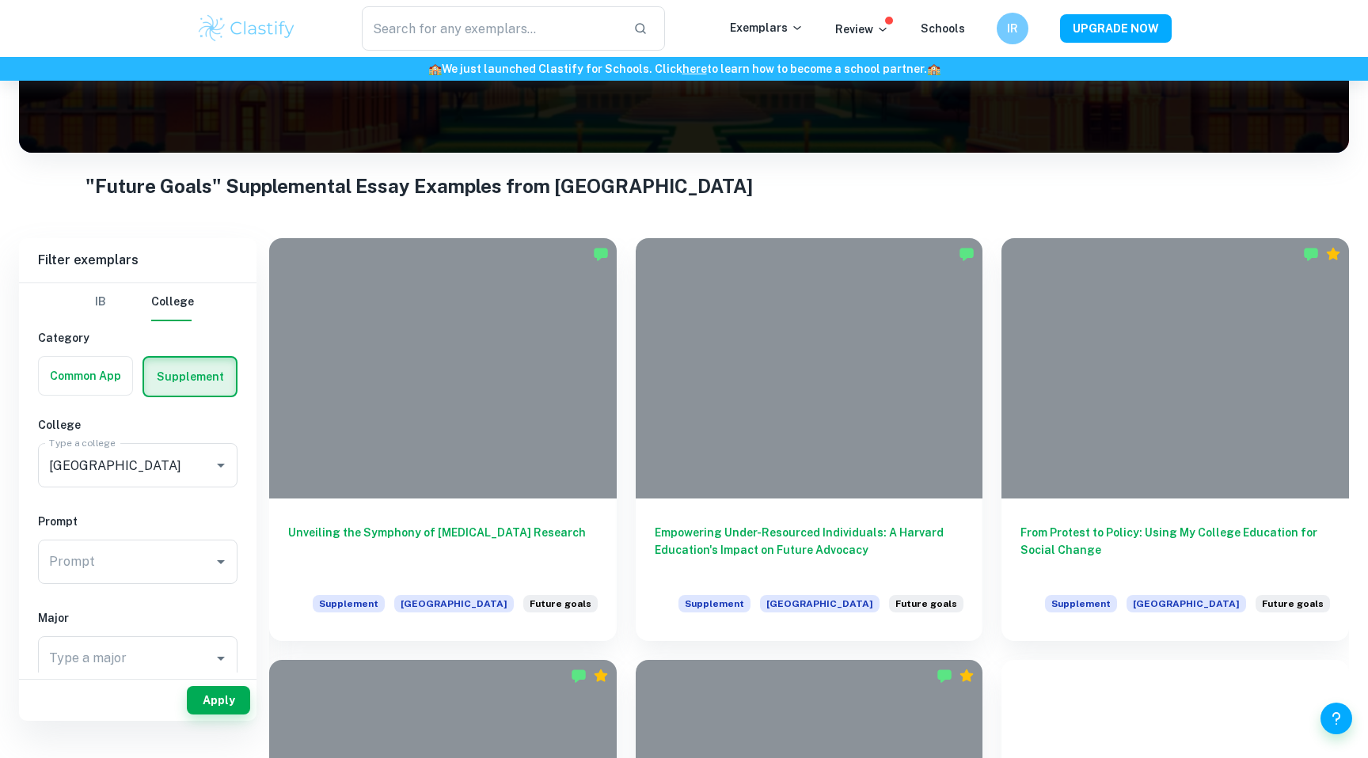
scroll to position [256, 0]
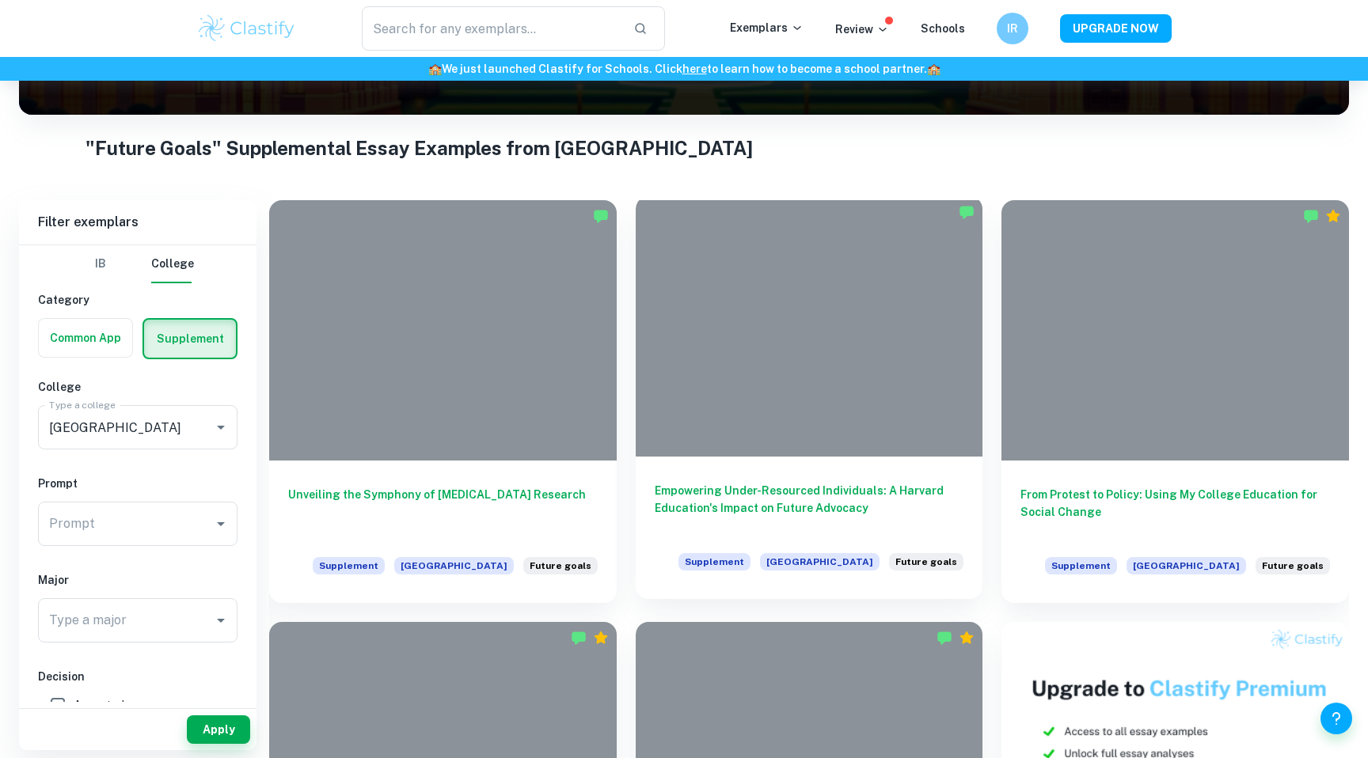
click at [754, 353] on div at bounding box center [809, 326] width 347 height 260
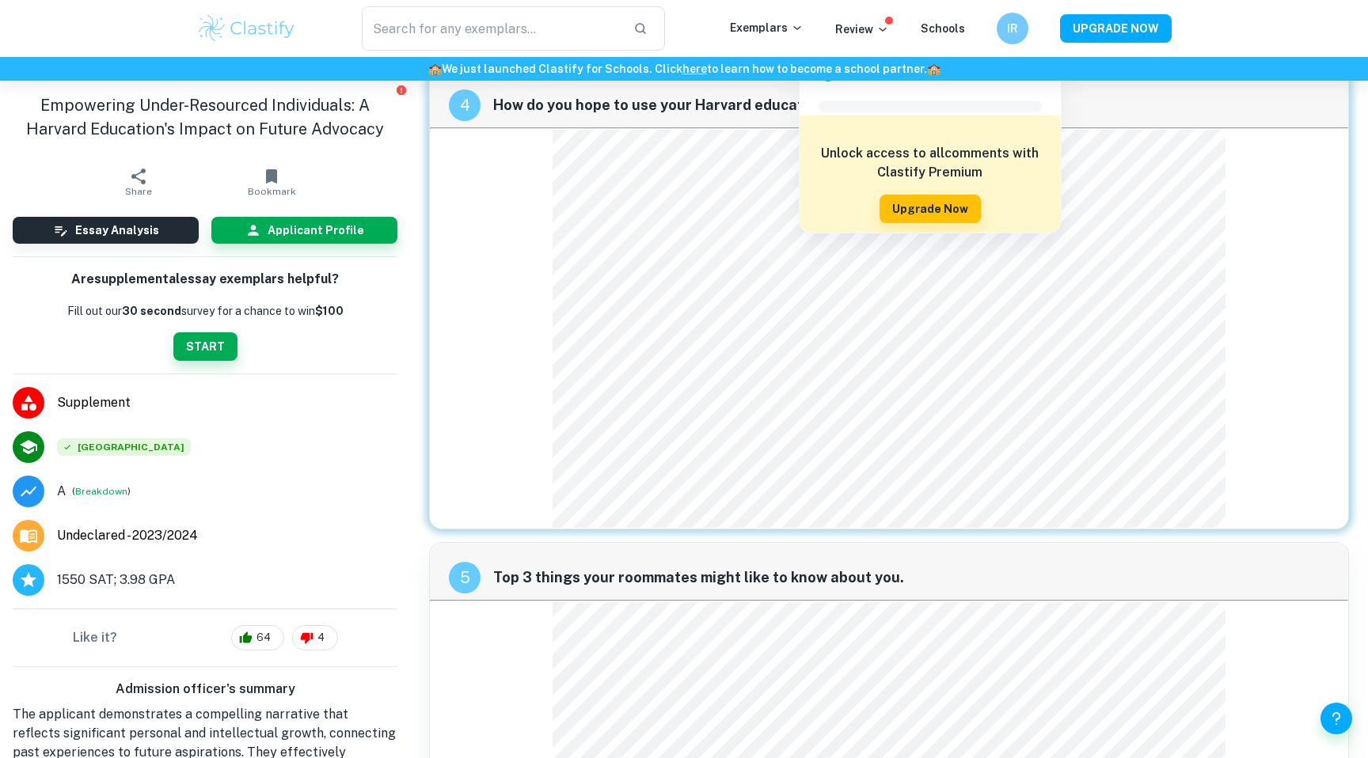
scroll to position [1819, 0]
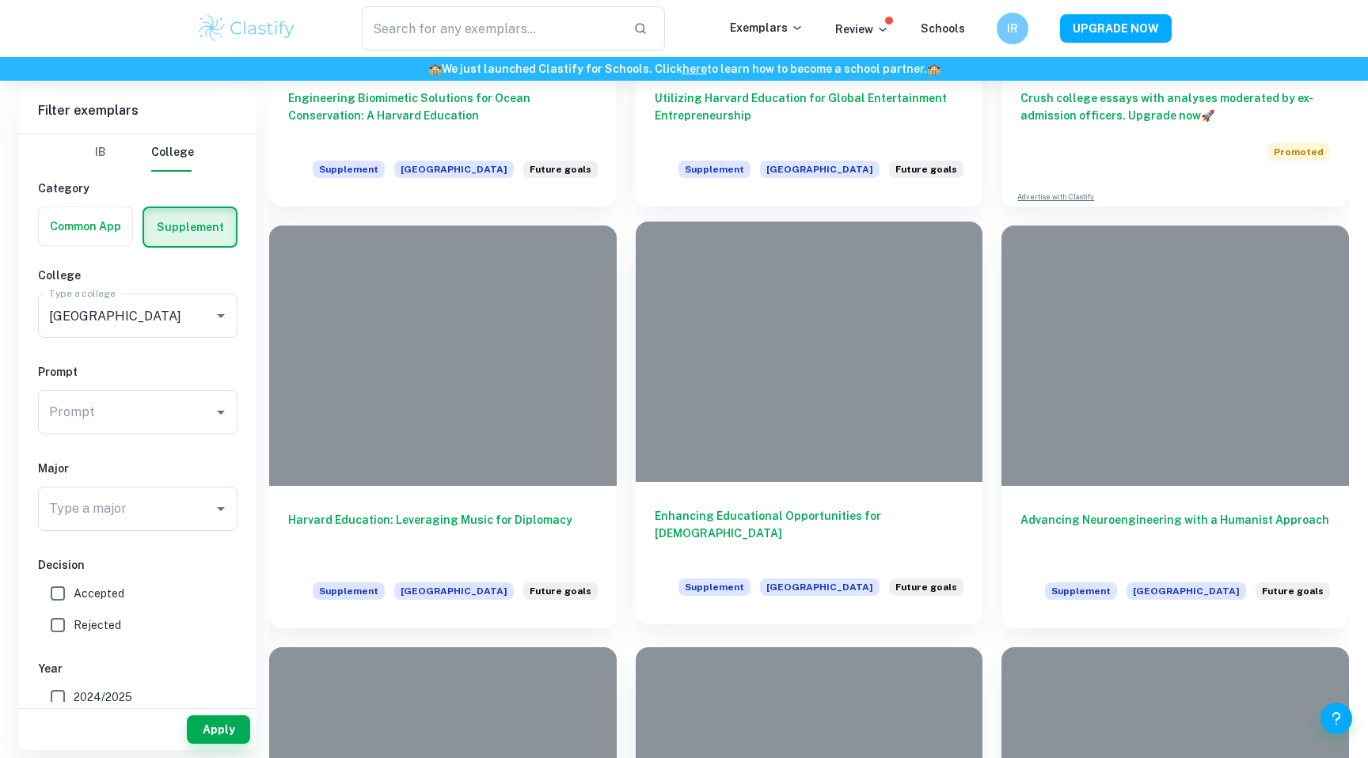
scroll to position [907, 0]
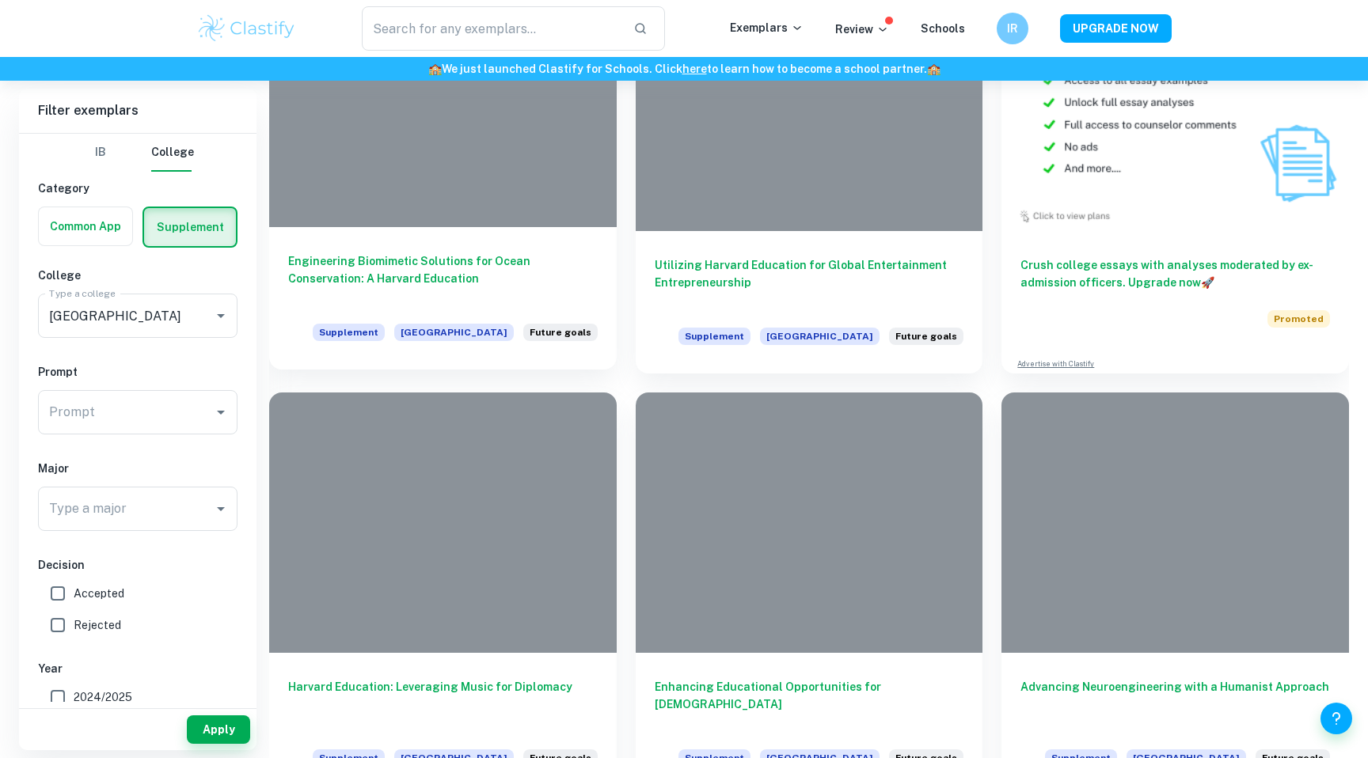
click at [488, 178] on div at bounding box center [442, 97] width 347 height 260
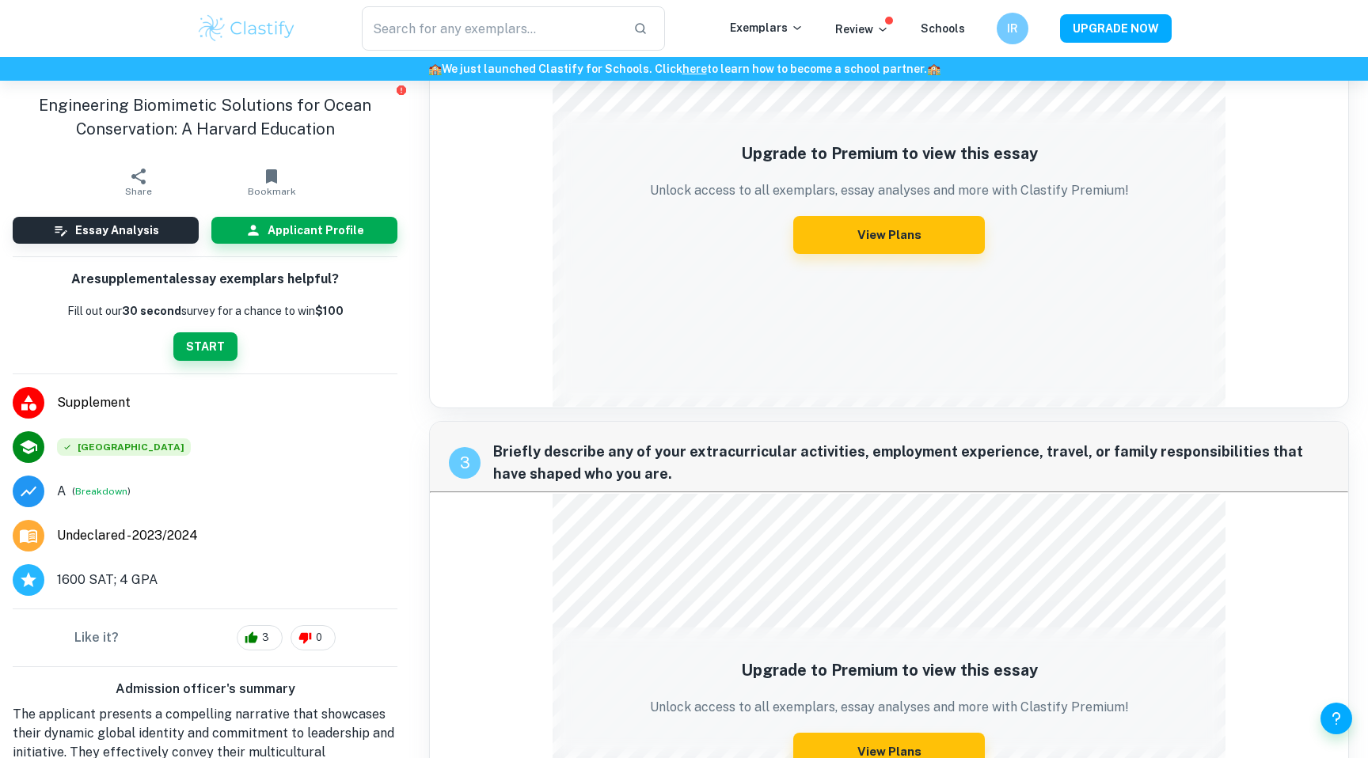
scroll to position [804, 0]
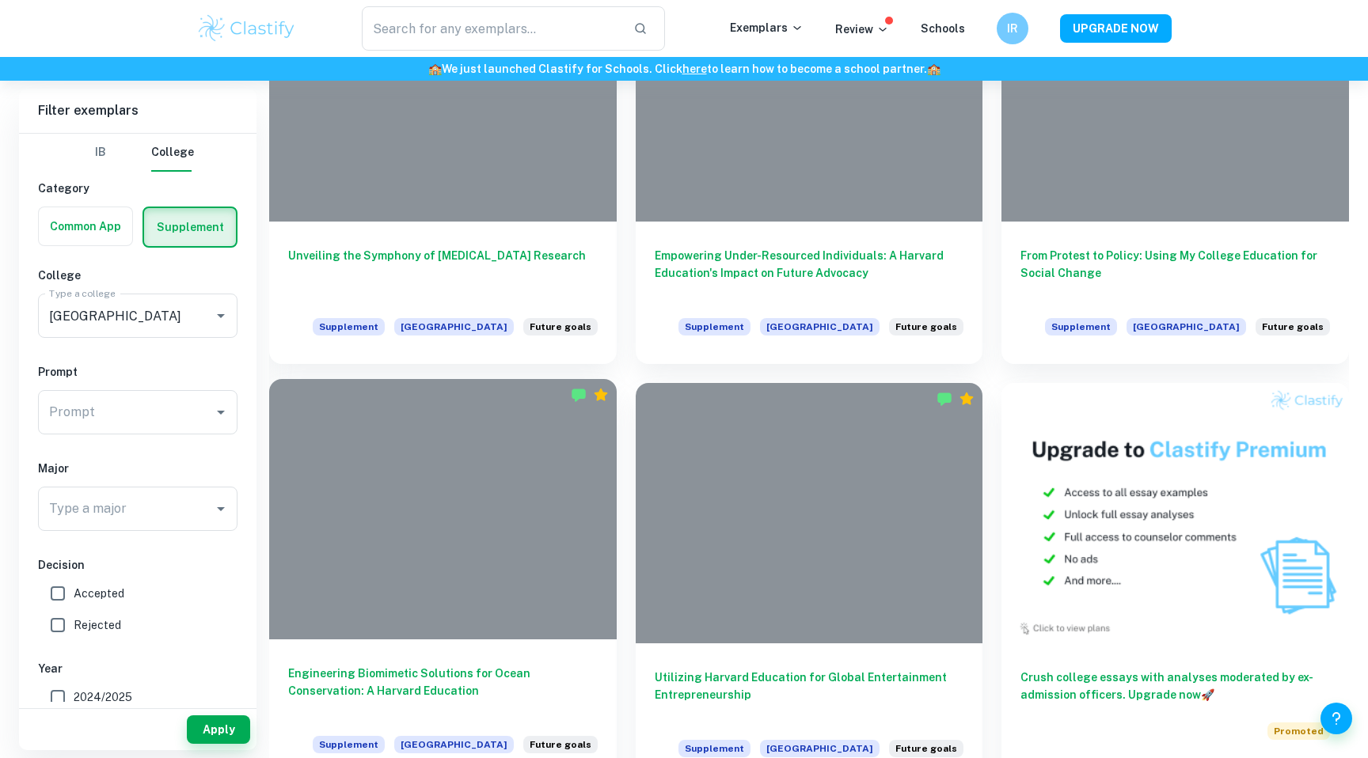
scroll to position [406, 0]
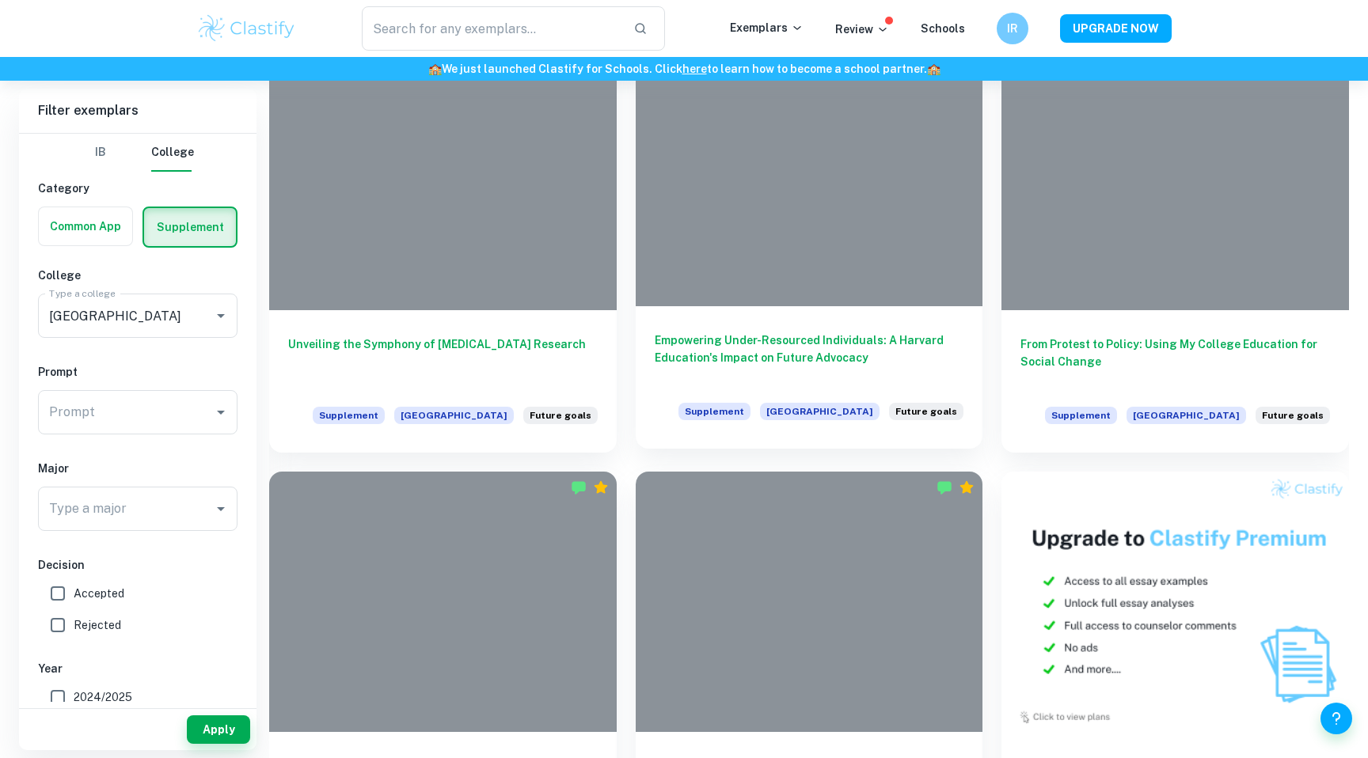
click at [699, 275] on div at bounding box center [809, 176] width 347 height 260
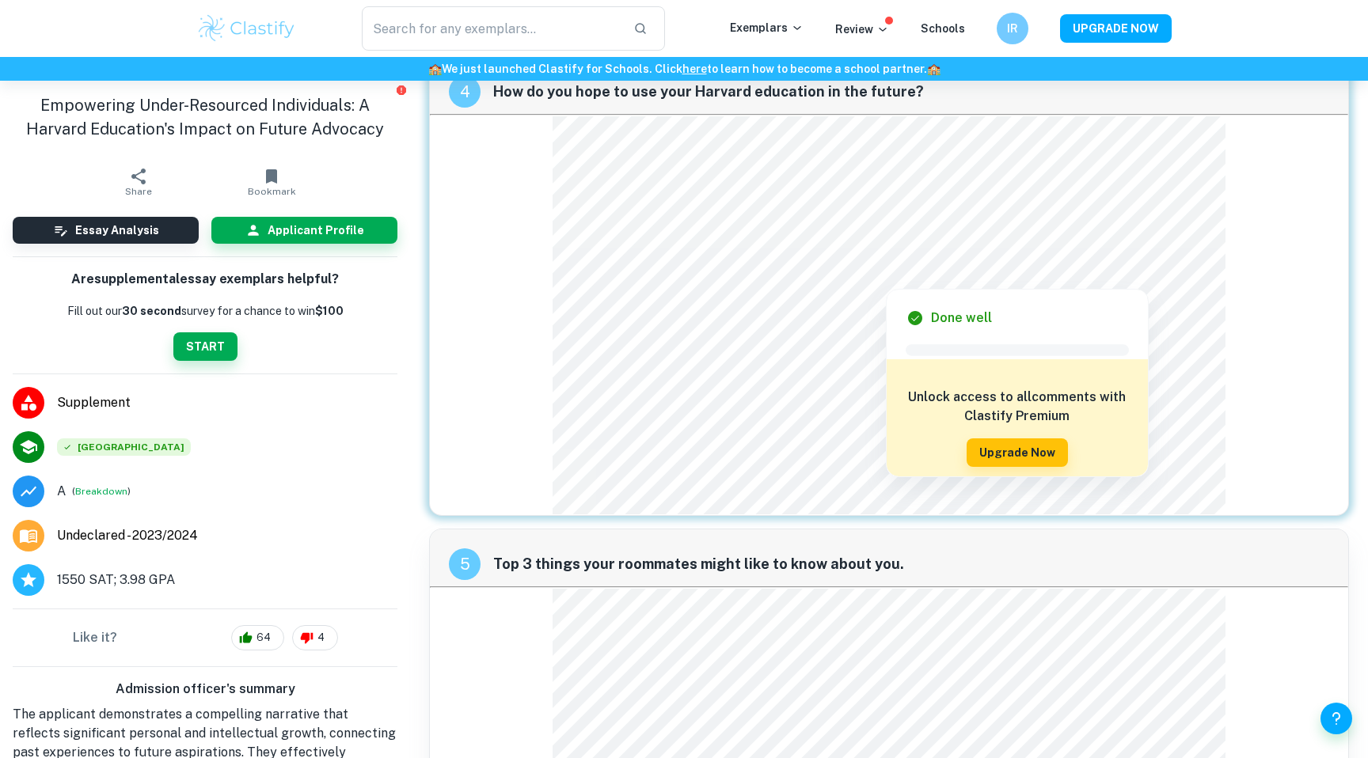
scroll to position [1582, 0]
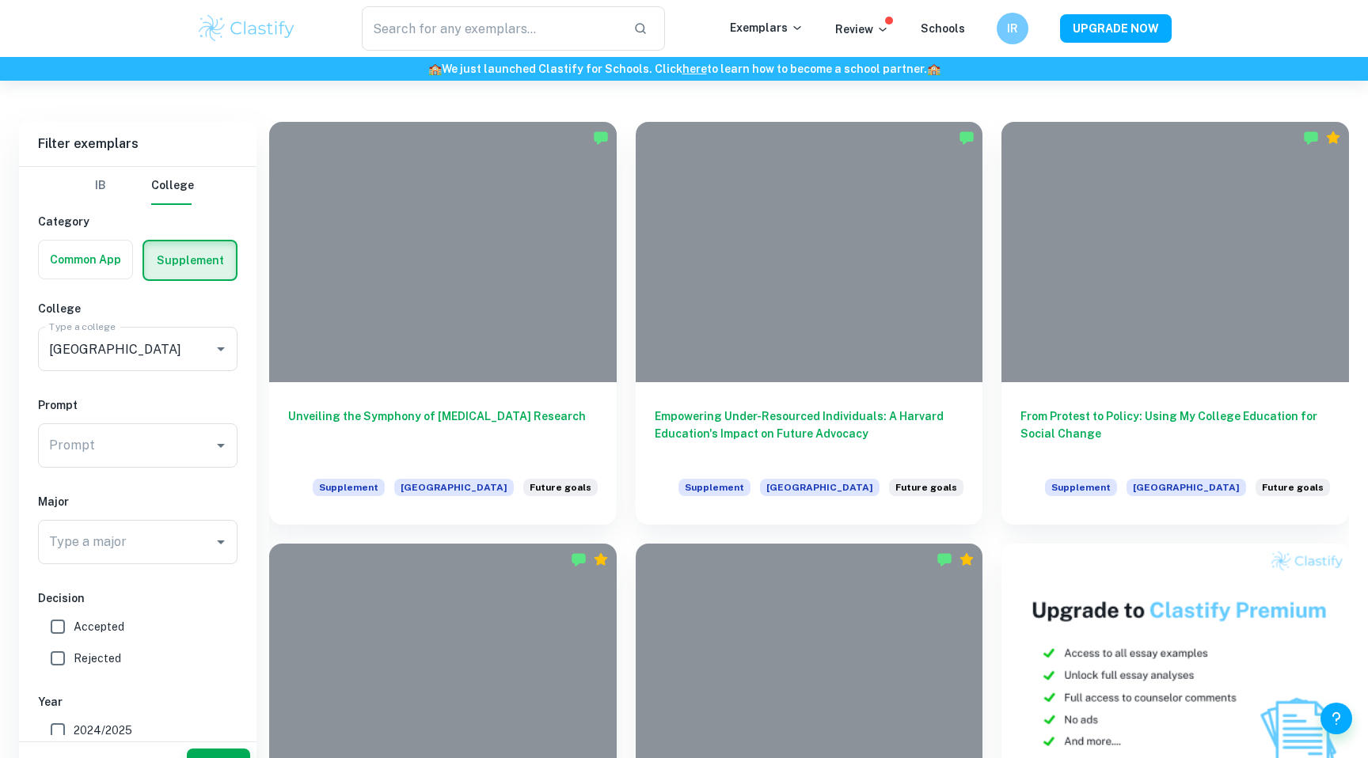
scroll to position [305, 0]
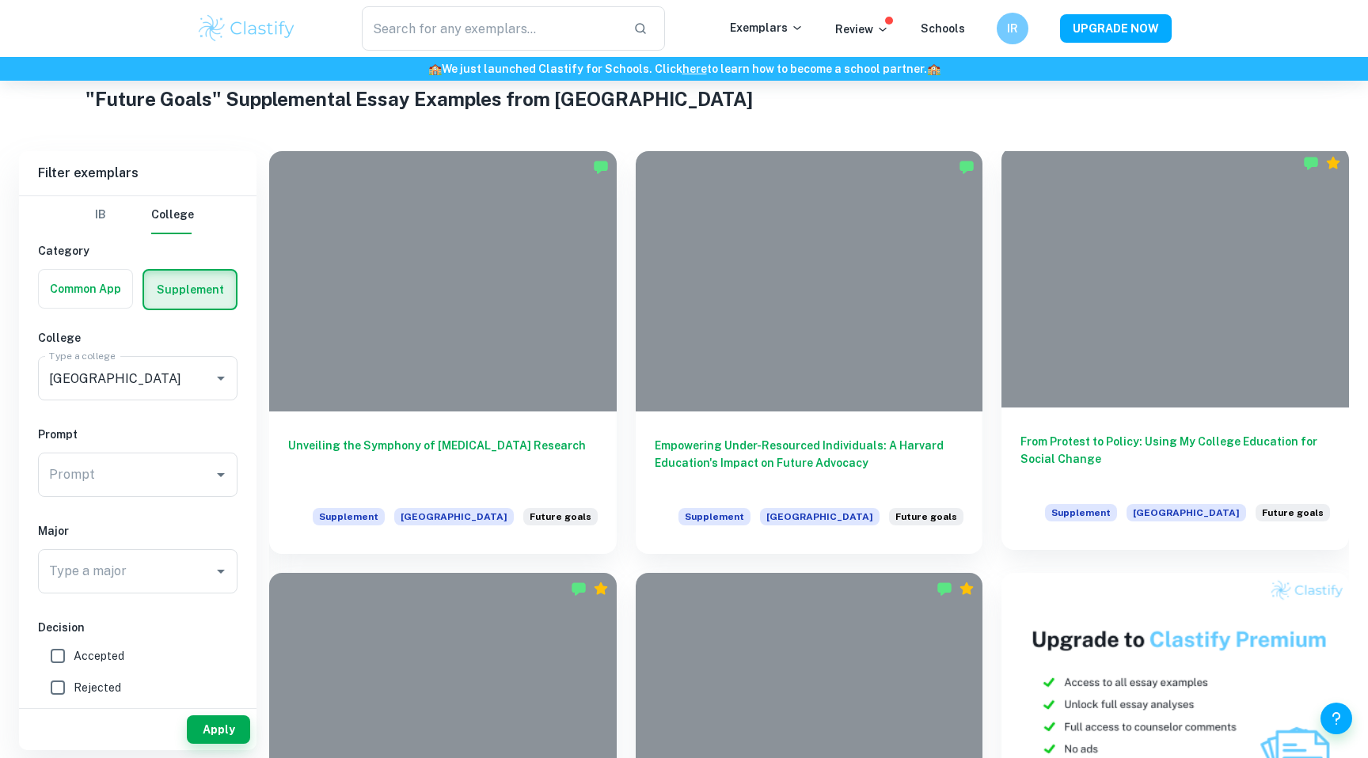
click at [1177, 412] on div "From Protest to Policy: Using My College Education for Social Change Supplement…" at bounding box center [1174, 479] width 347 height 142
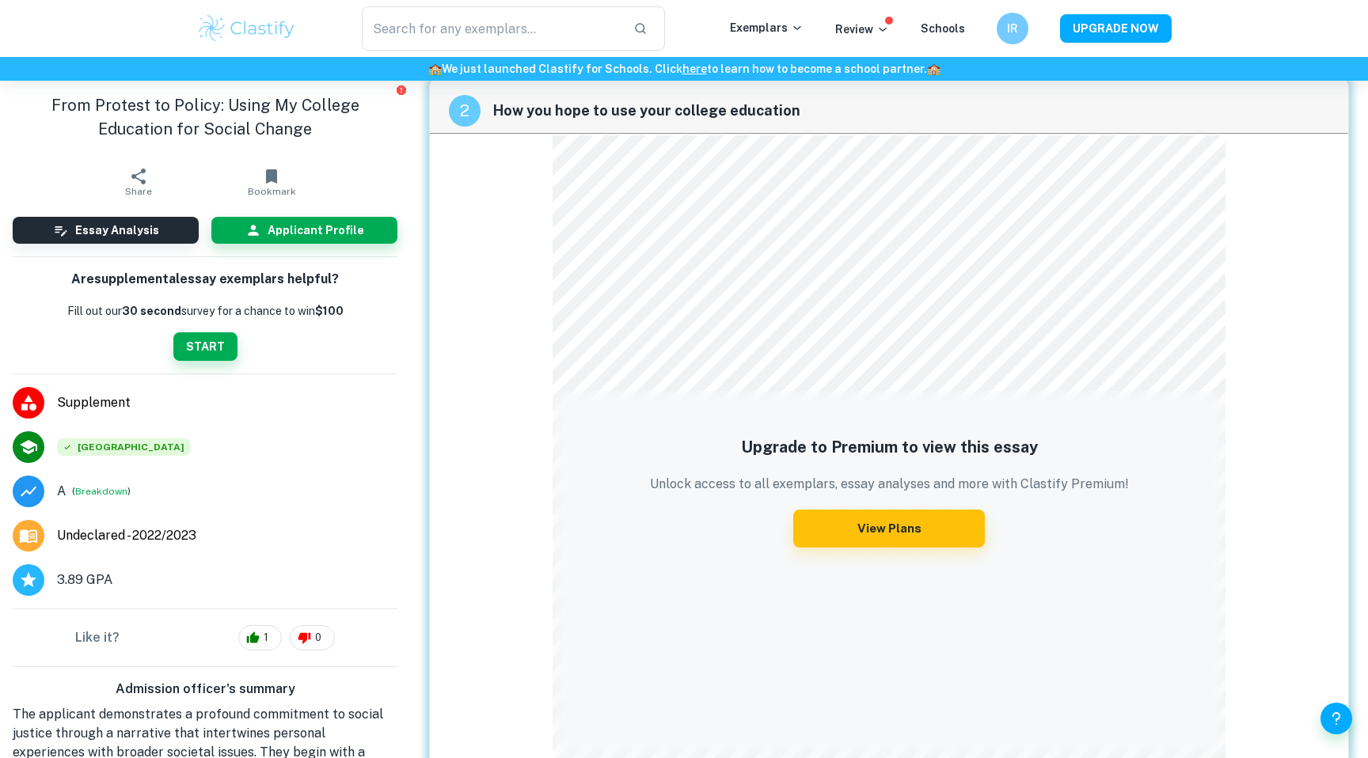
scroll to position [334, 0]
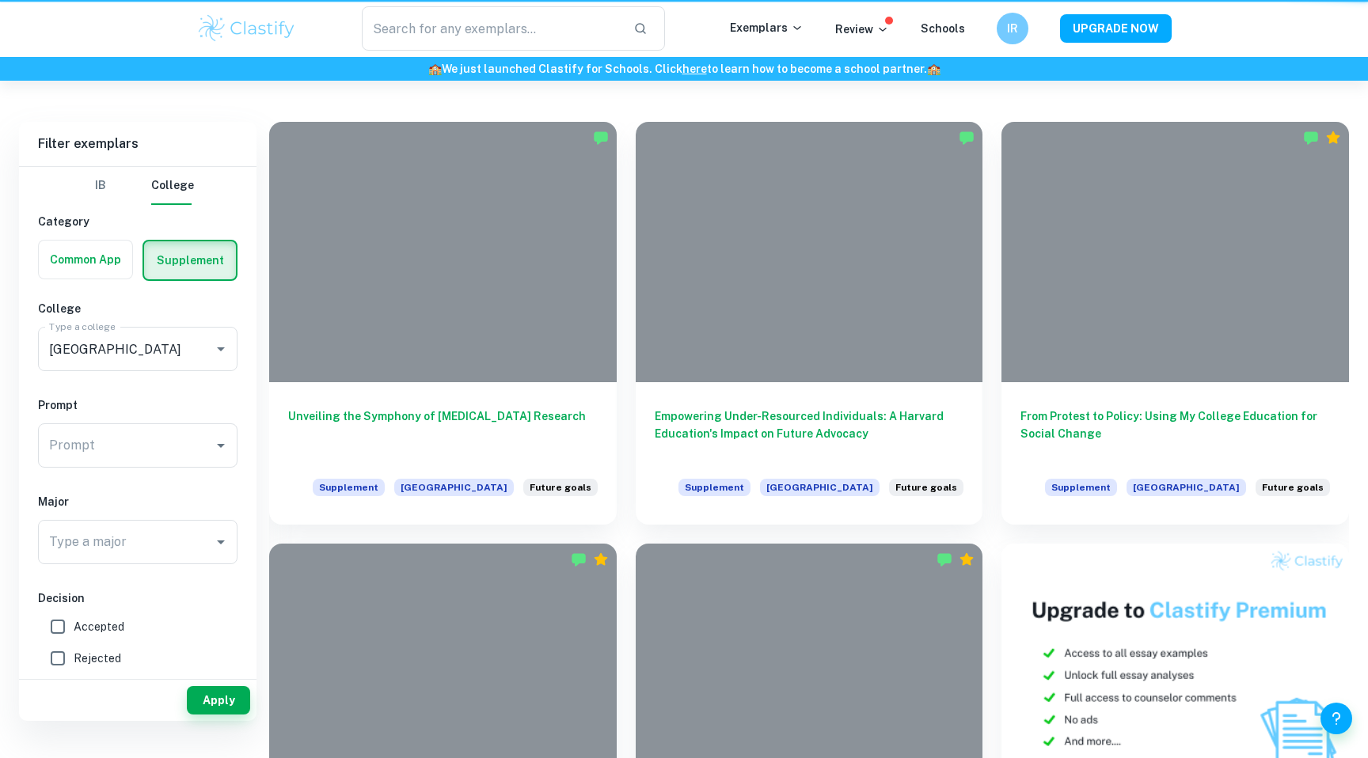
scroll to position [305, 0]
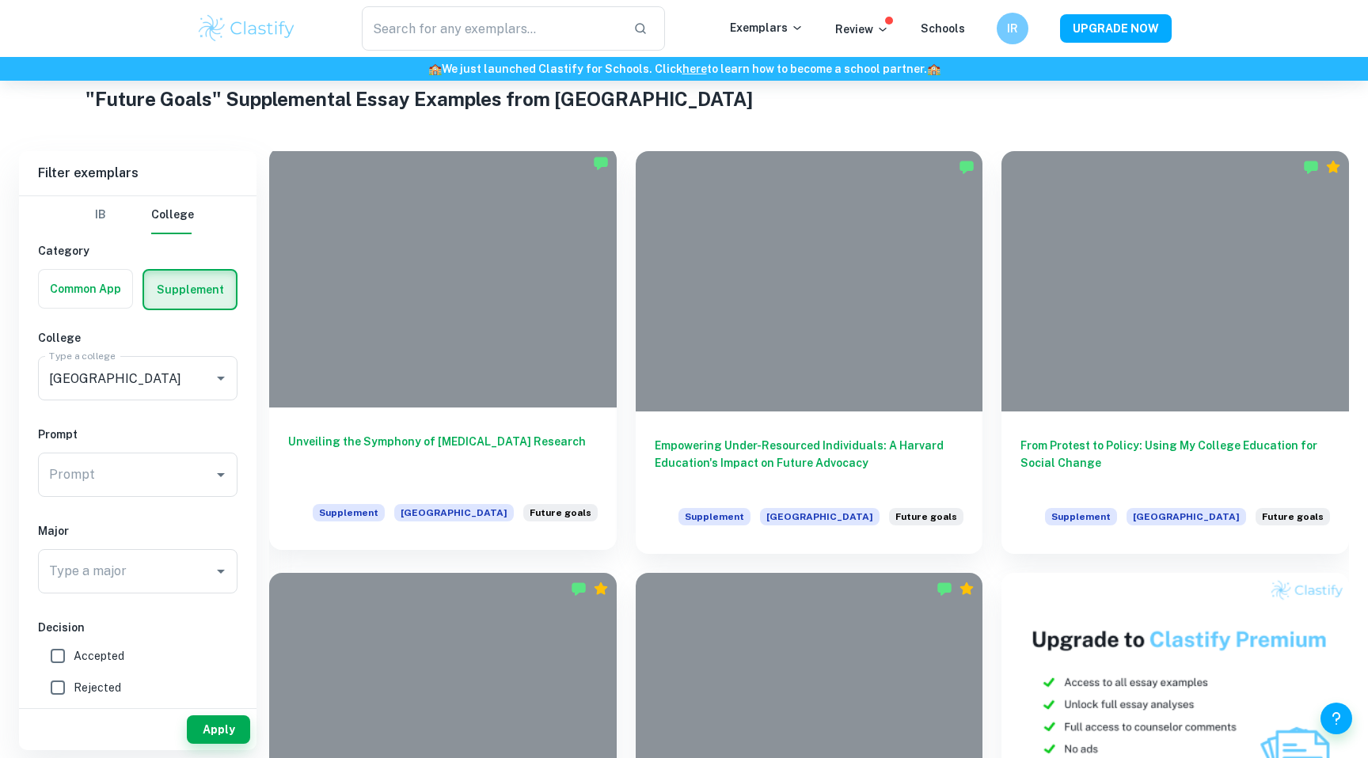
click at [389, 387] on div at bounding box center [442, 277] width 347 height 260
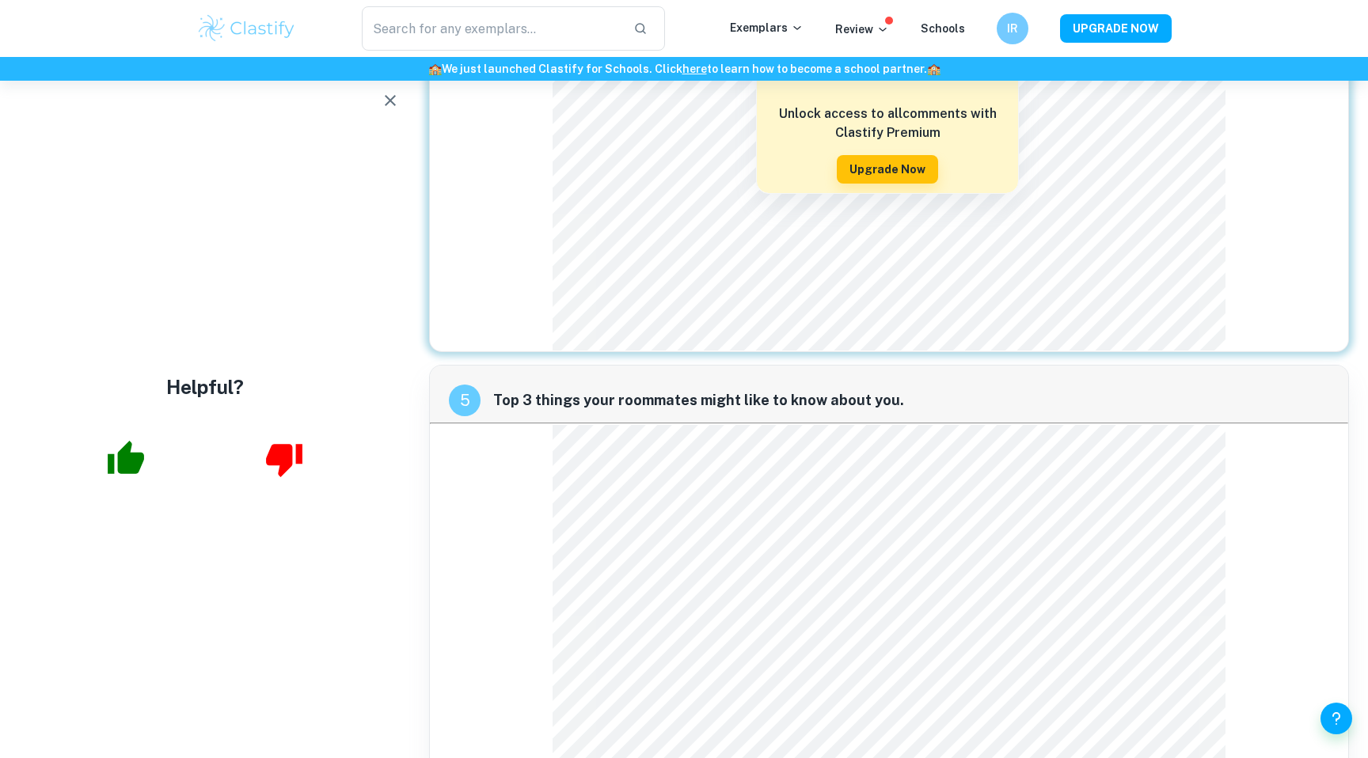
scroll to position [1843, 0]
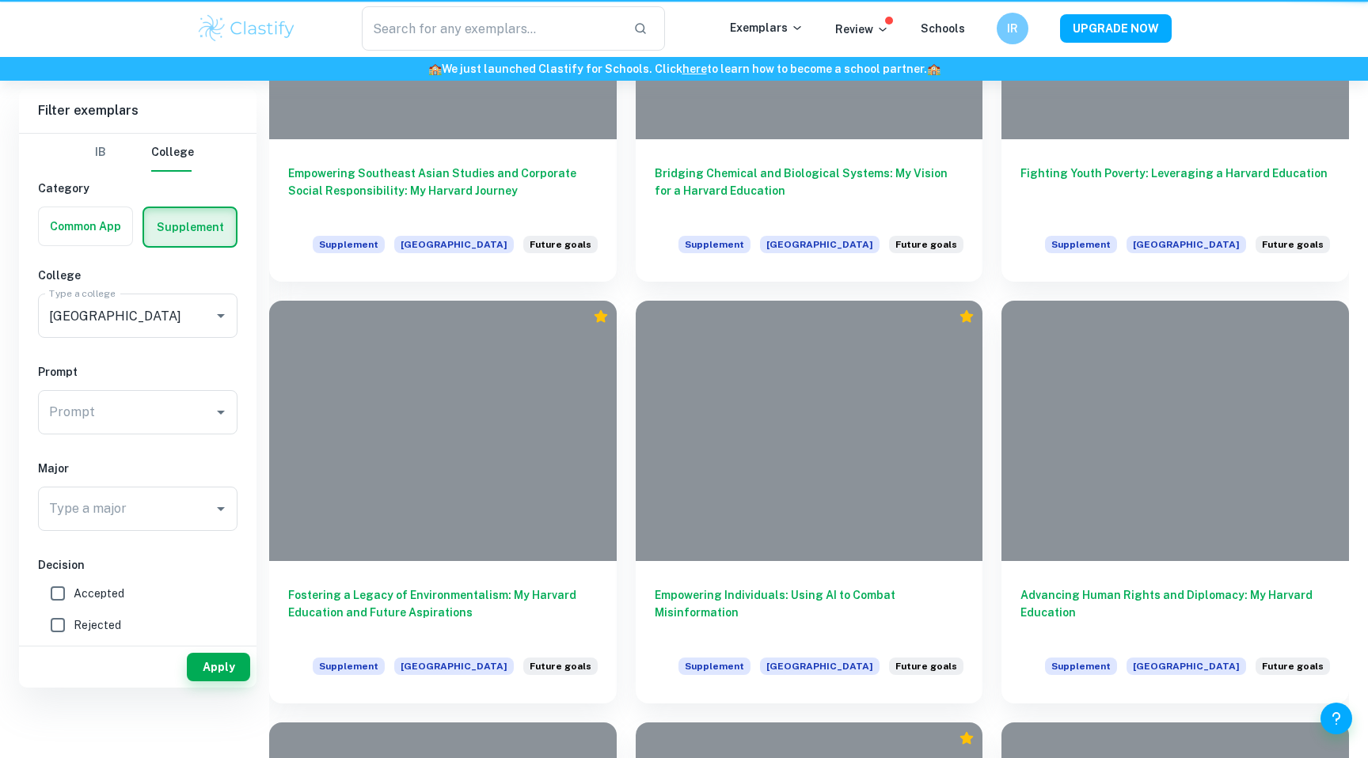
scroll to position [305, 0]
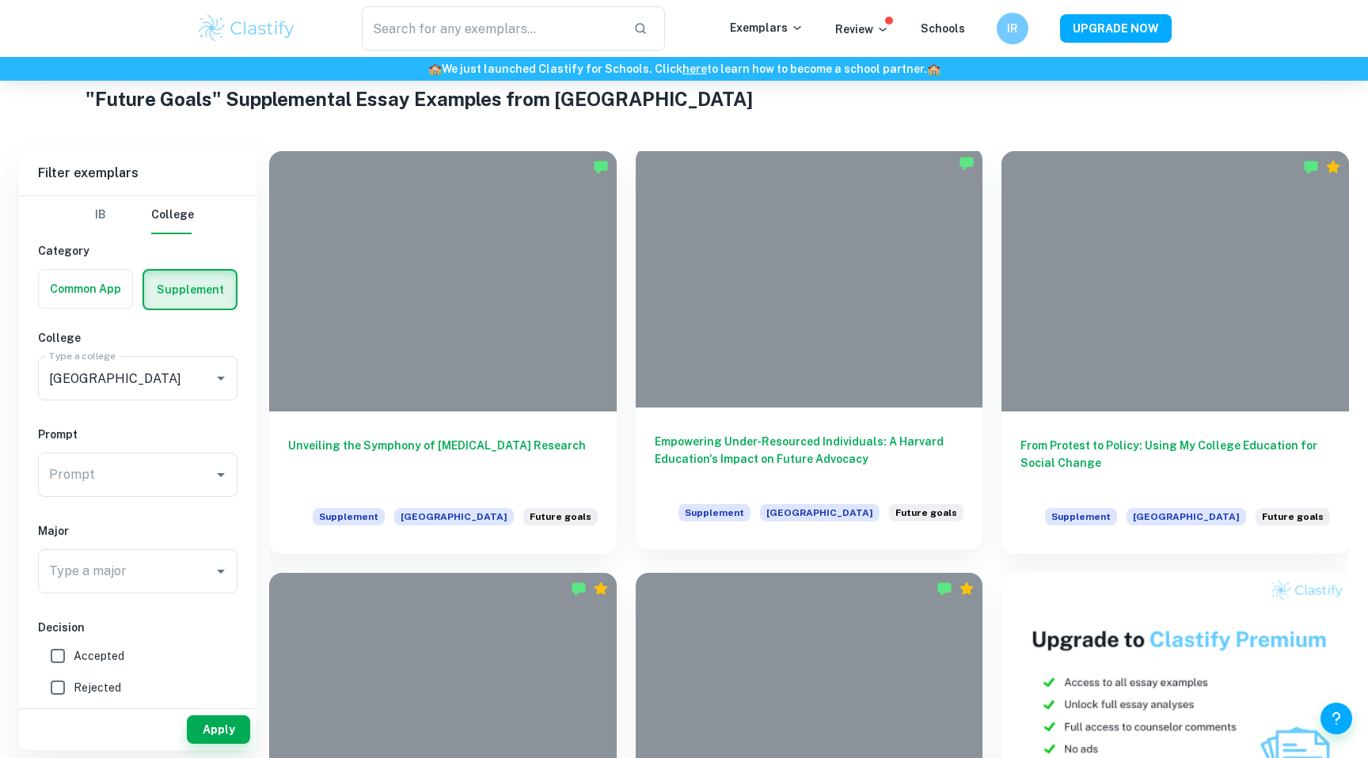
click at [749, 298] on div at bounding box center [809, 277] width 347 height 260
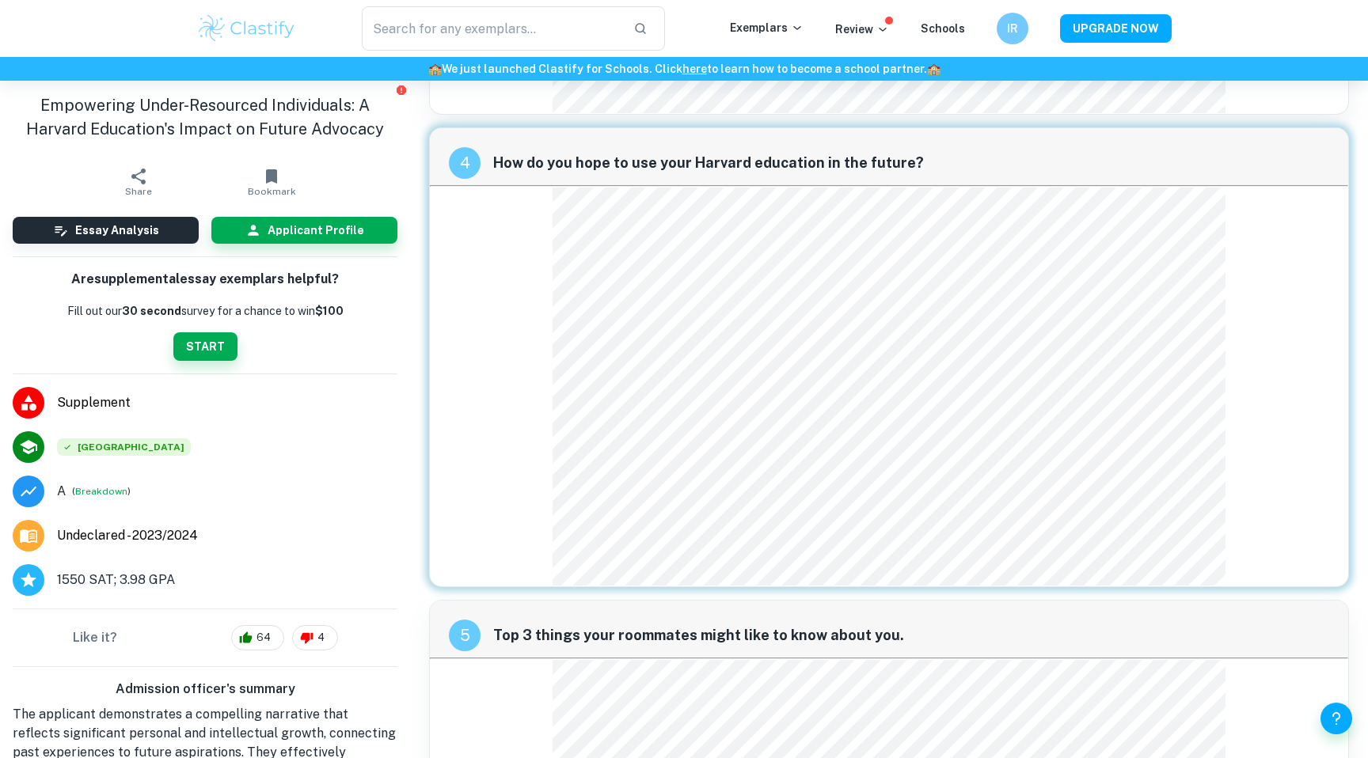
scroll to position [1525, 0]
